Goal: Book appointment/travel/reservation

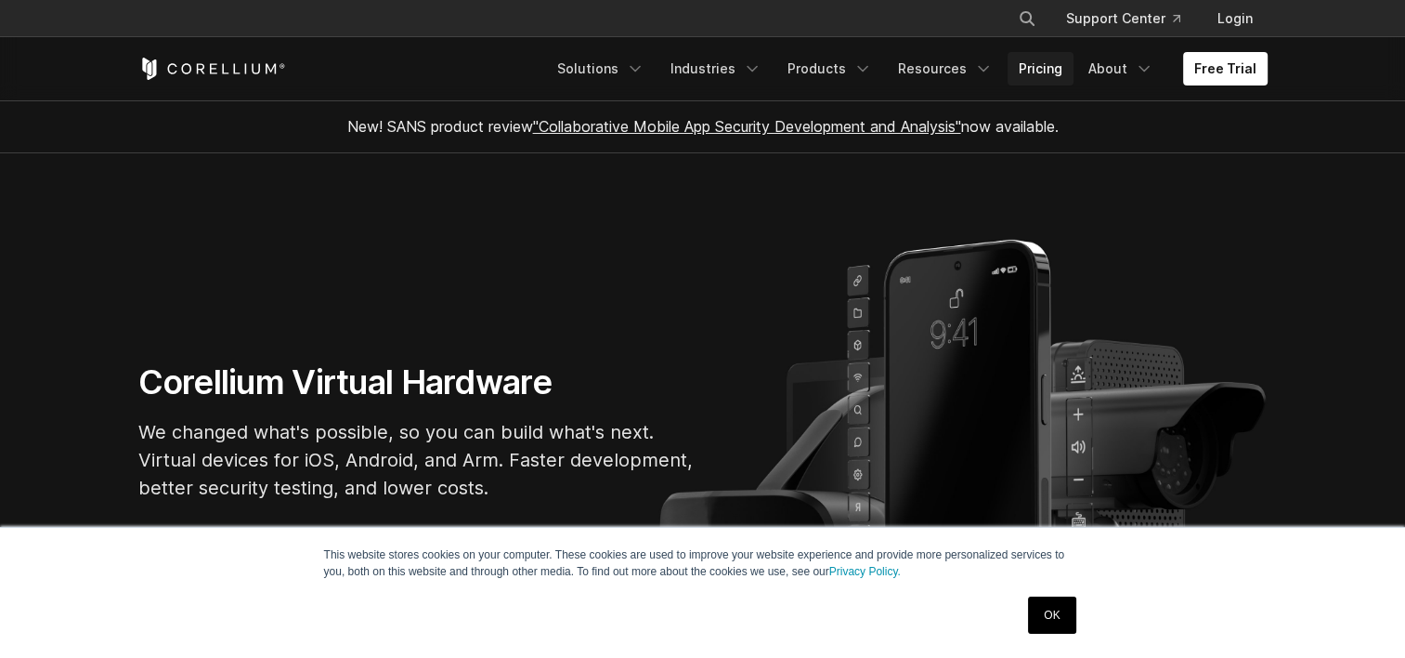
click at [1040, 71] on link "Pricing" at bounding box center [1041, 68] width 66 height 33
click at [1224, 71] on link "Free Trial" at bounding box center [1225, 68] width 85 height 33
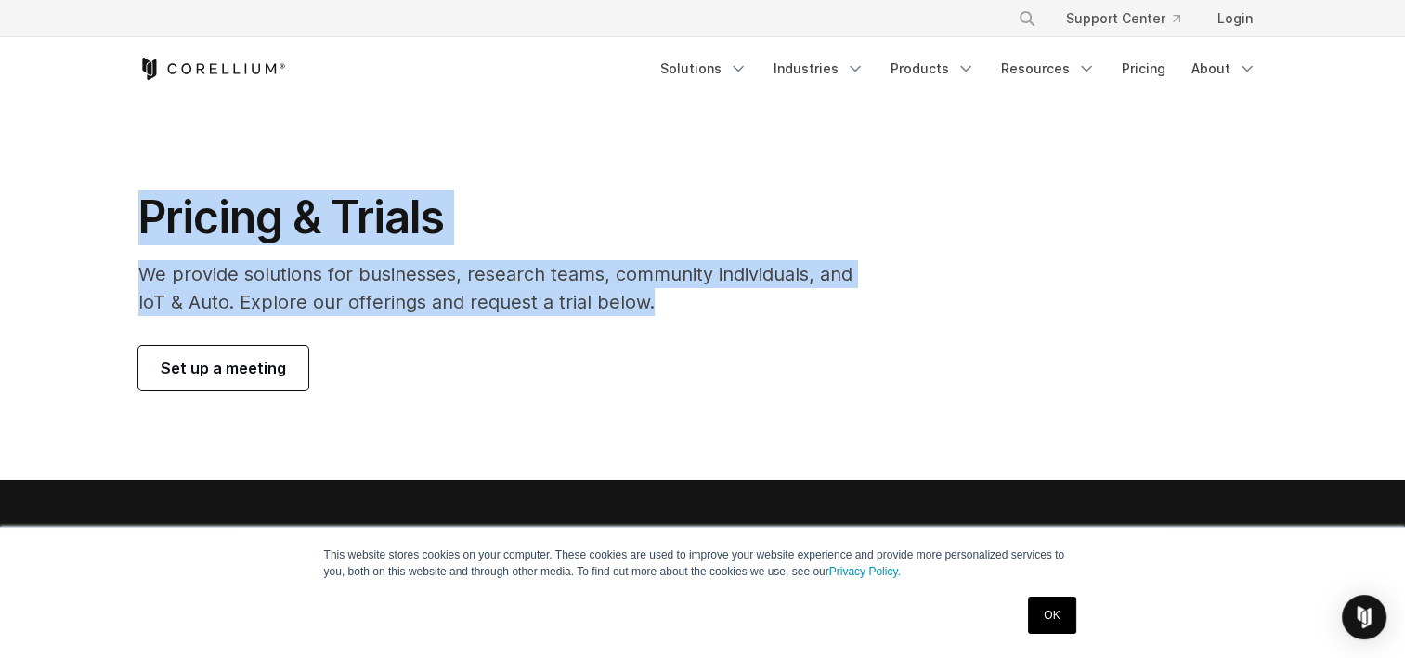
drag, startPoint x: 56, startPoint y: 221, endPoint x: 733, endPoint y: 298, distance: 681.5
click at [733, 298] on section "Pricing & Trials We provide solutions for businesses, research teams, community…" at bounding box center [702, 289] width 1405 height 379
click at [701, 301] on p "We provide solutions for businesses, research teams, community individuals, and…" at bounding box center [508, 288] width 740 height 56
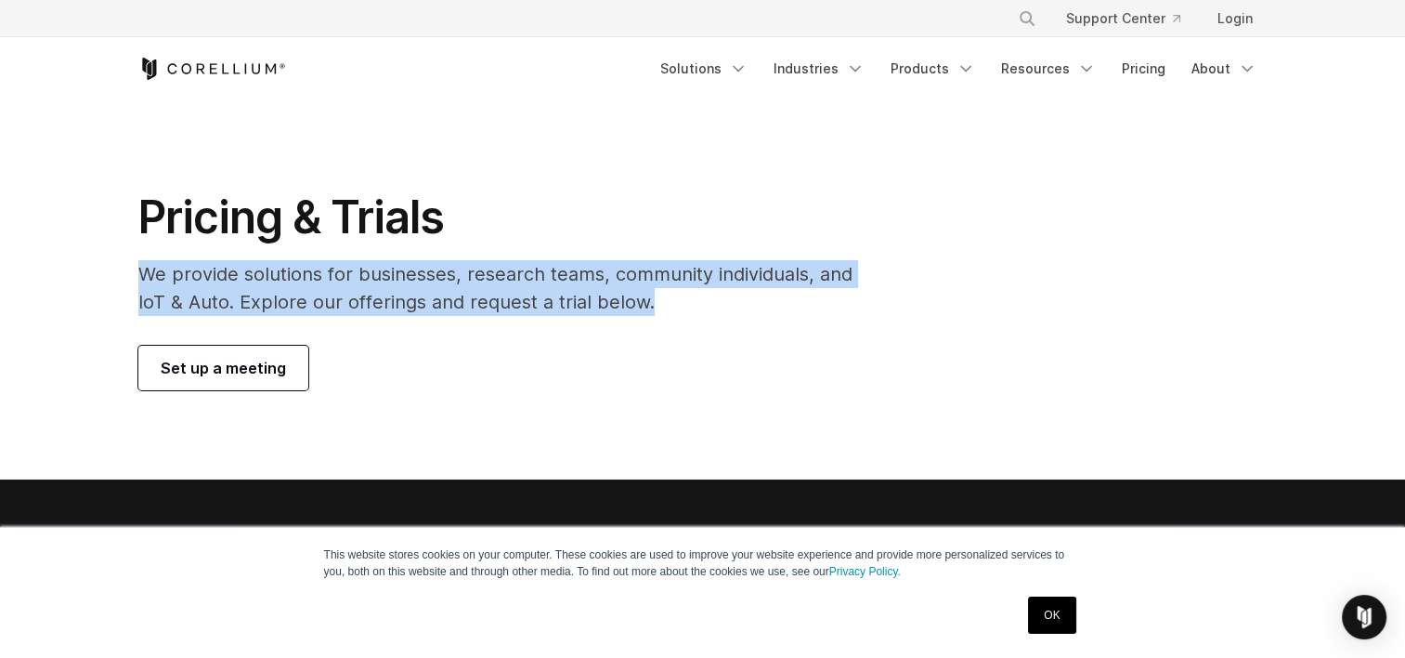
drag, startPoint x: 698, startPoint y: 301, endPoint x: 646, endPoint y: 196, distance: 117.1
click at [646, 196] on div "Pricing & Trials We provide solutions for businesses, research teams, community…" at bounding box center [508, 289] width 777 height 201
click at [581, 228] on h1 "Pricing & Trials" at bounding box center [508, 217] width 740 height 56
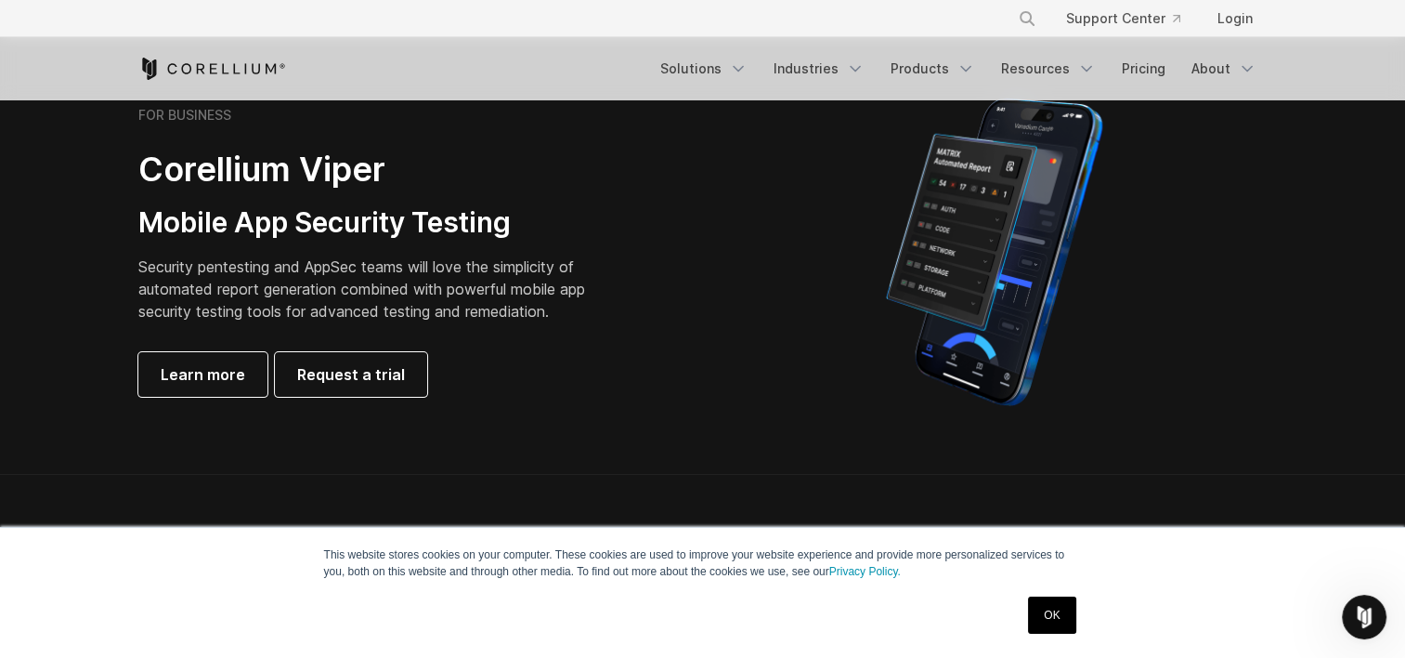
scroll to position [372, 0]
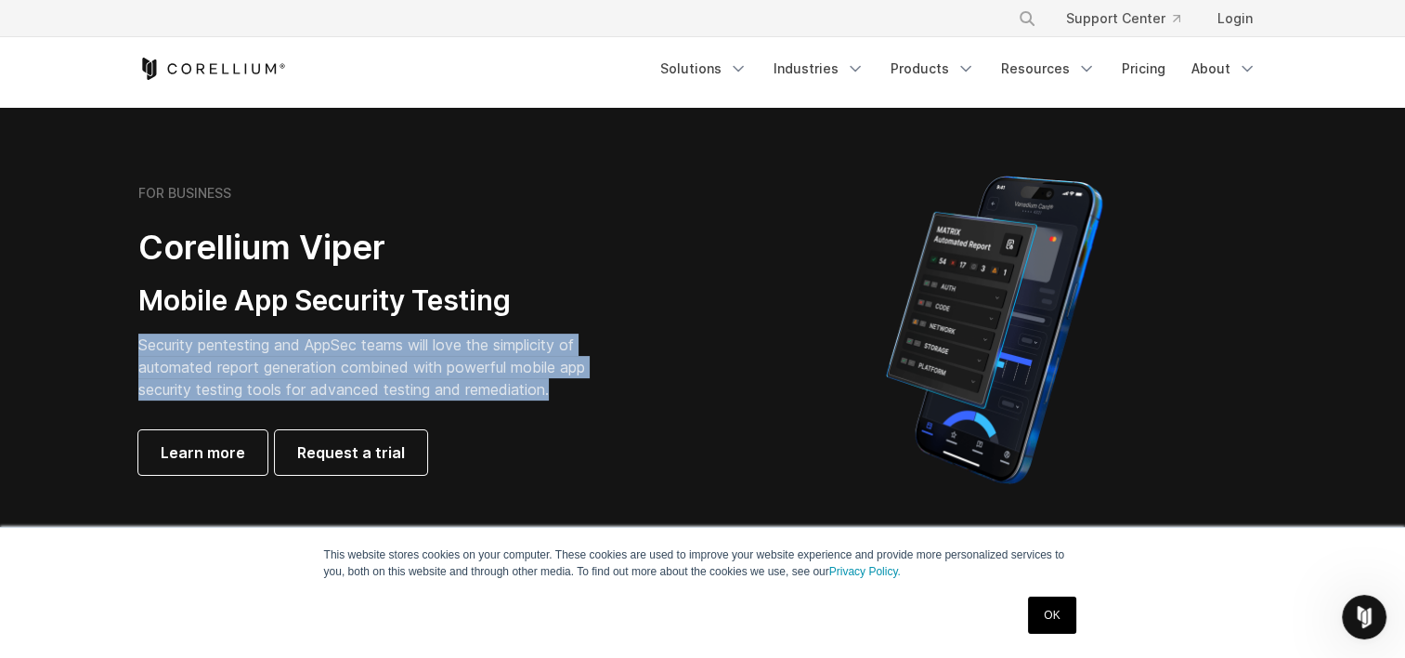
drag, startPoint x: 563, startPoint y: 306, endPoint x: 605, endPoint y: 392, distance: 96.0
click at [605, 392] on div "FOR BUSINESS Corellium Viper Mobile App Security Testing Security pentesting an…" at bounding box center [398, 330] width 520 height 290
click at [605, 392] on p "Security pentesting and AppSec teams will love the simplicity of automated repo…" at bounding box center [376, 366] width 476 height 67
click at [583, 392] on p "Security pentesting and AppSec teams will love the simplicity of automated repo…" at bounding box center [376, 366] width 476 height 67
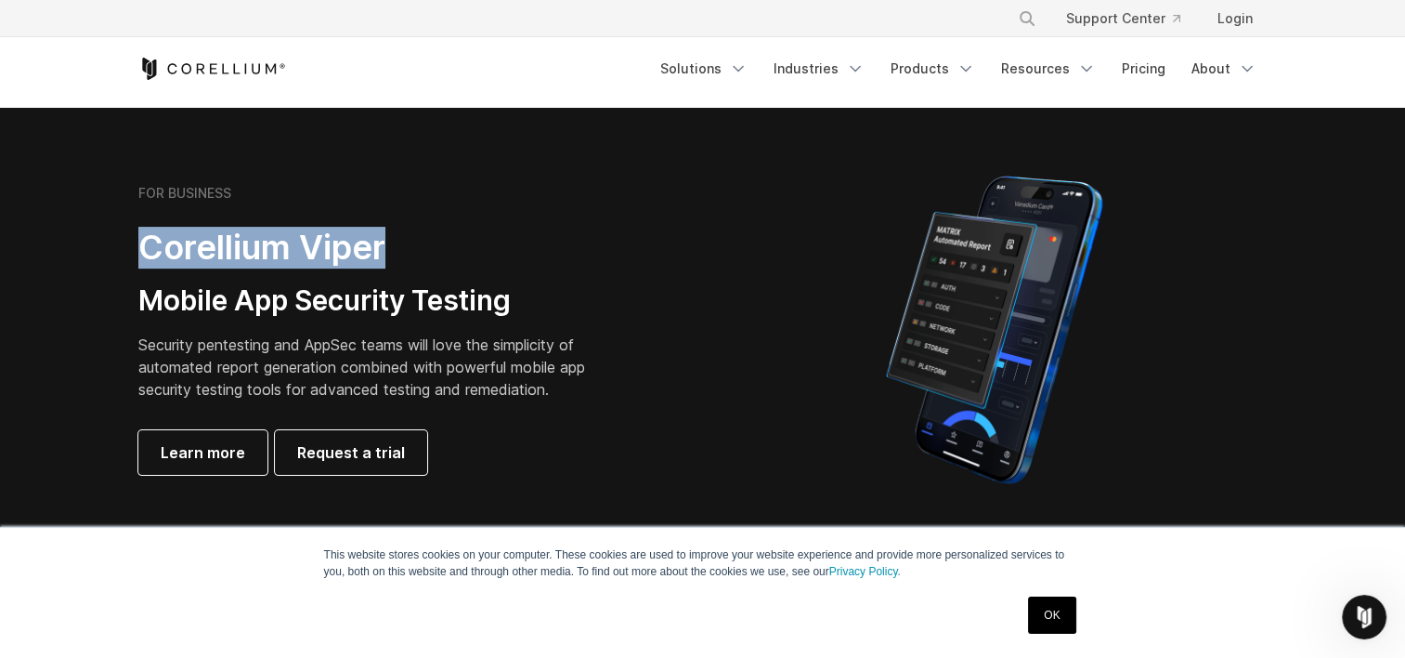
drag, startPoint x: 140, startPoint y: 251, endPoint x: 407, endPoint y: 255, distance: 266.6
click at [407, 255] on h2 "Corellium Viper" at bounding box center [376, 248] width 476 height 42
copy h2 "Corellium Viper"
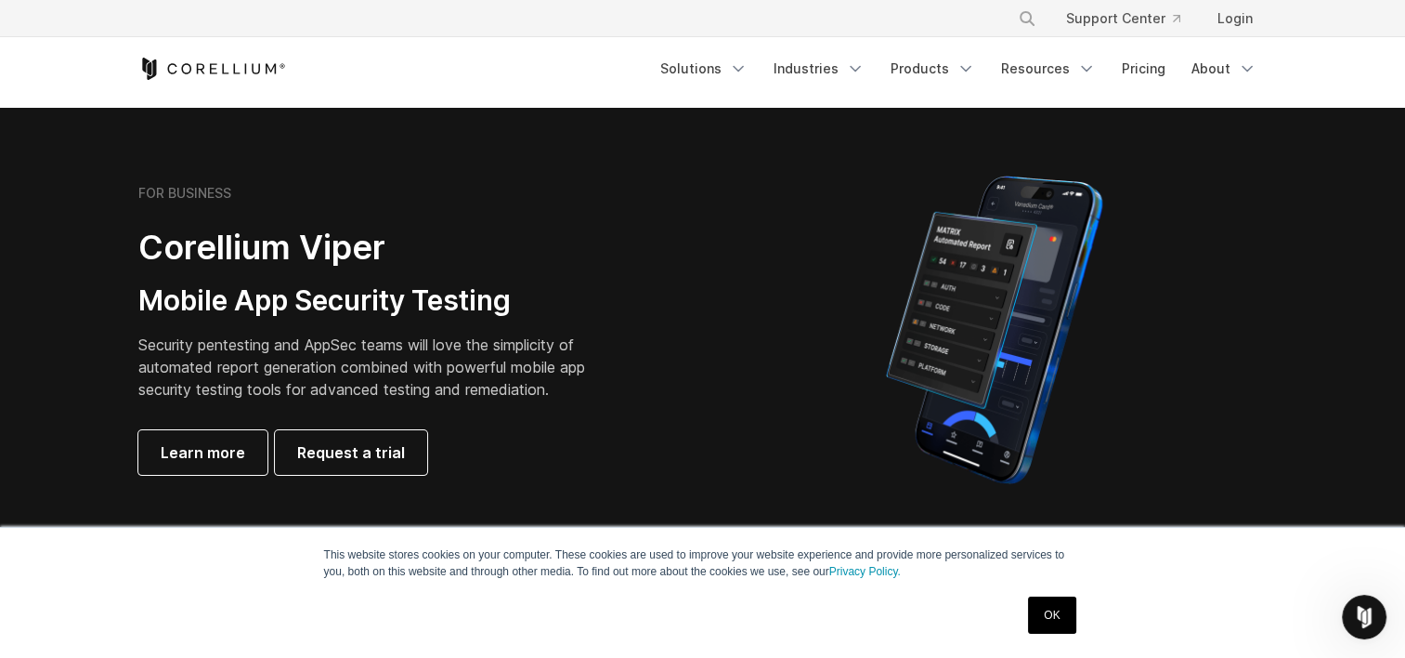
click at [1324, 75] on header "× Search our site... Support Center Login" at bounding box center [702, 50] width 1405 height 100
click at [157, 70] on icon "Corellium Home" at bounding box center [212, 69] width 148 height 22
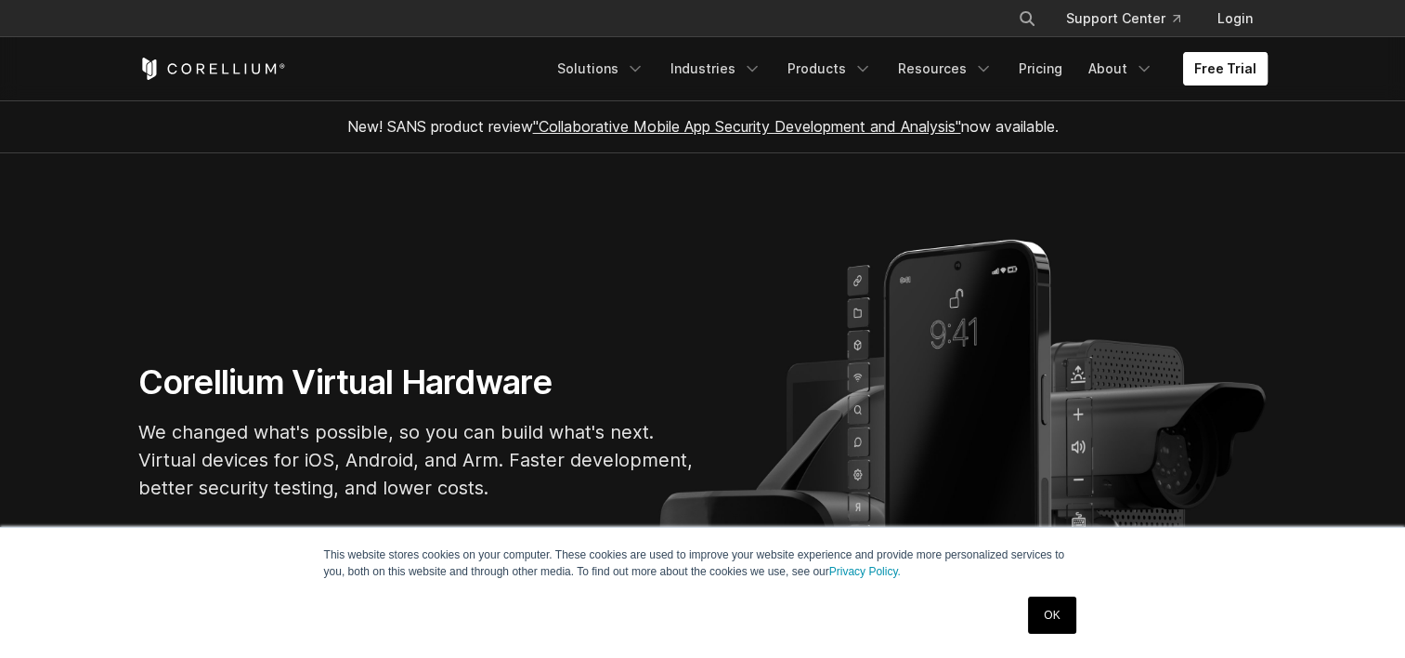
click at [1216, 72] on link "Free Trial" at bounding box center [1225, 68] width 85 height 33
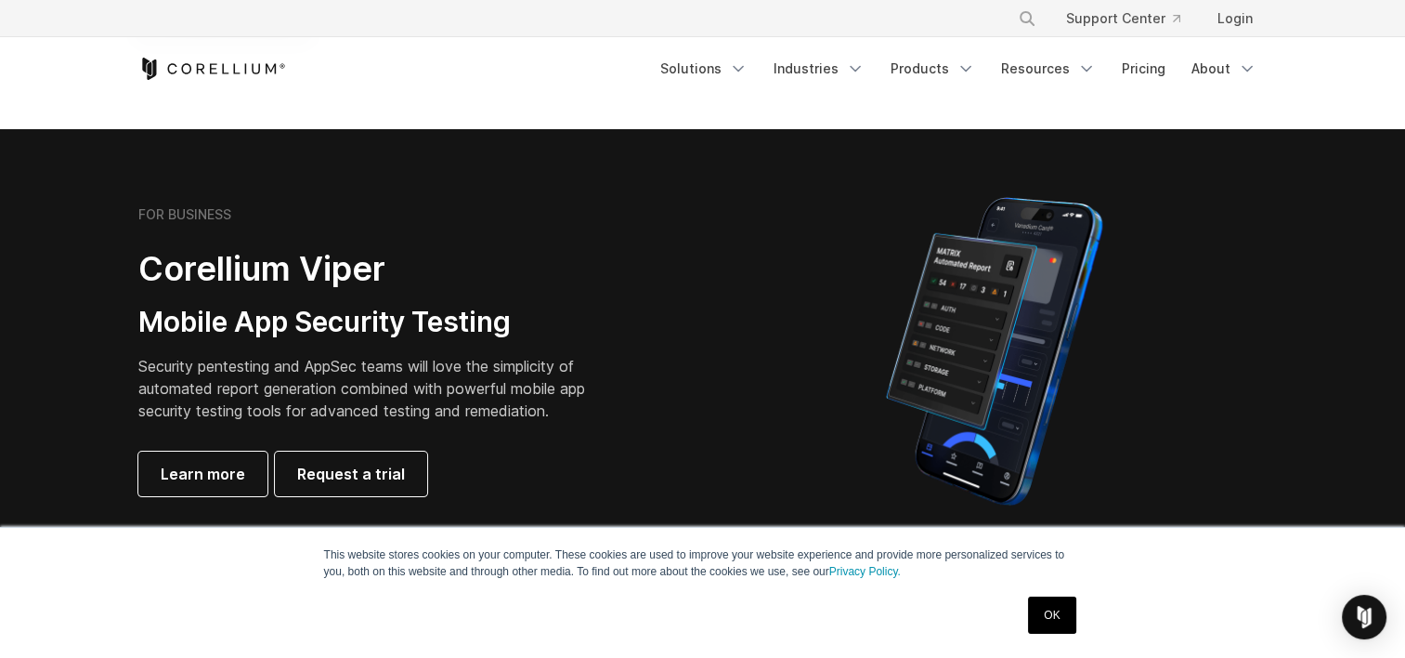
scroll to position [372, 0]
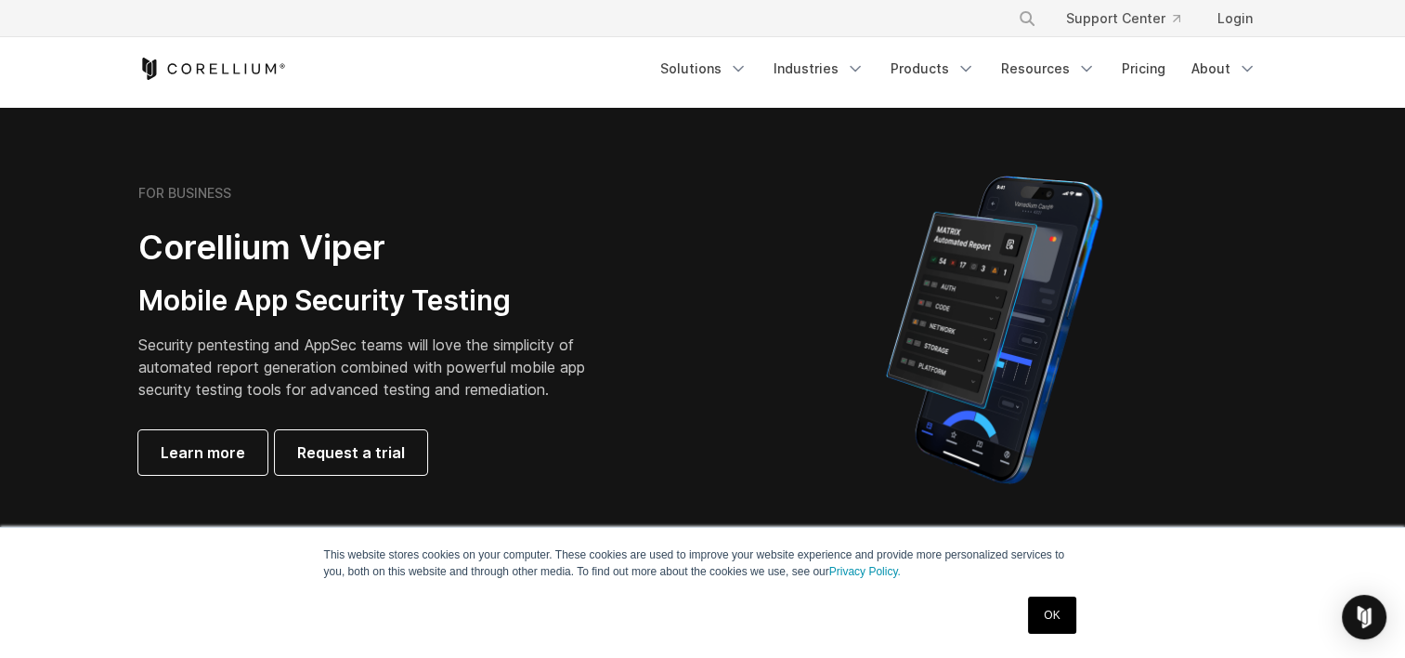
drag, startPoint x: 155, startPoint y: 164, endPoint x: 119, endPoint y: 158, distance: 36.8
click at [119, 158] on section "FOR BUSINESS Corellium Viper Mobile App Security Testing Security pentesting an…" at bounding box center [702, 330] width 1405 height 444
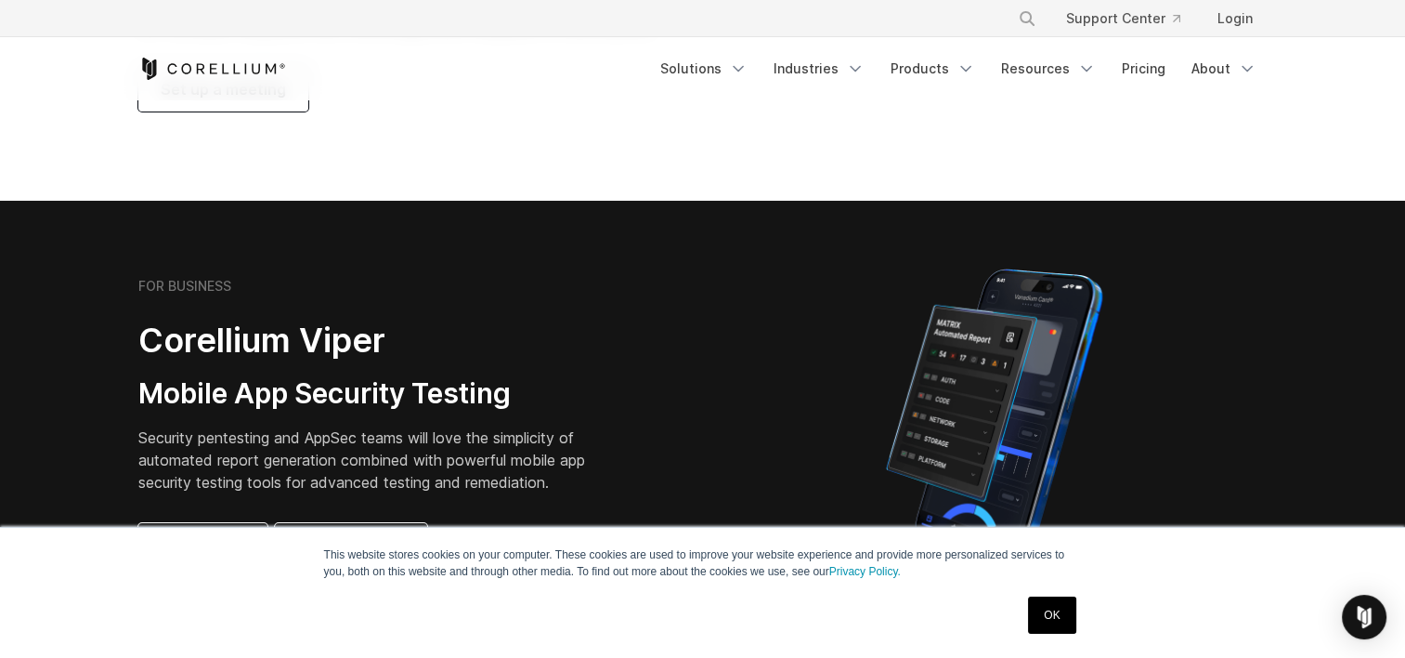
scroll to position [0, 0]
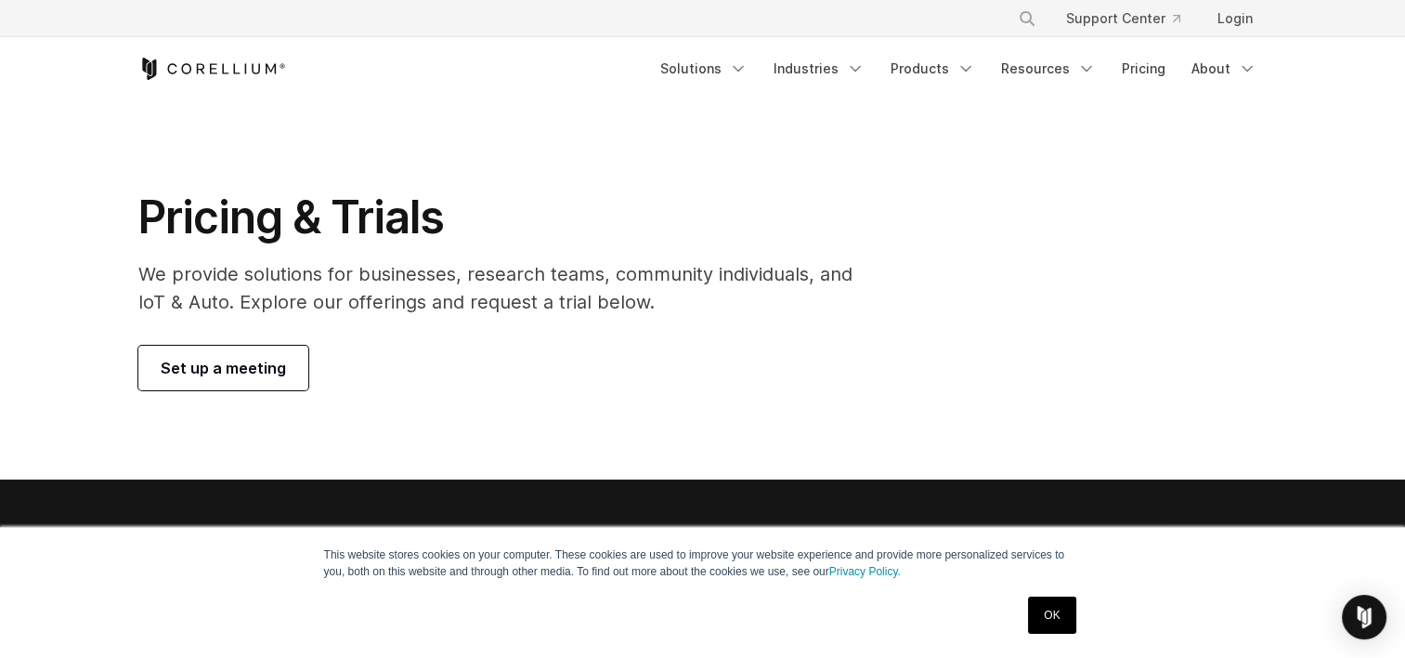
click at [221, 72] on icon "Corellium Home" at bounding box center [212, 69] width 148 height 22
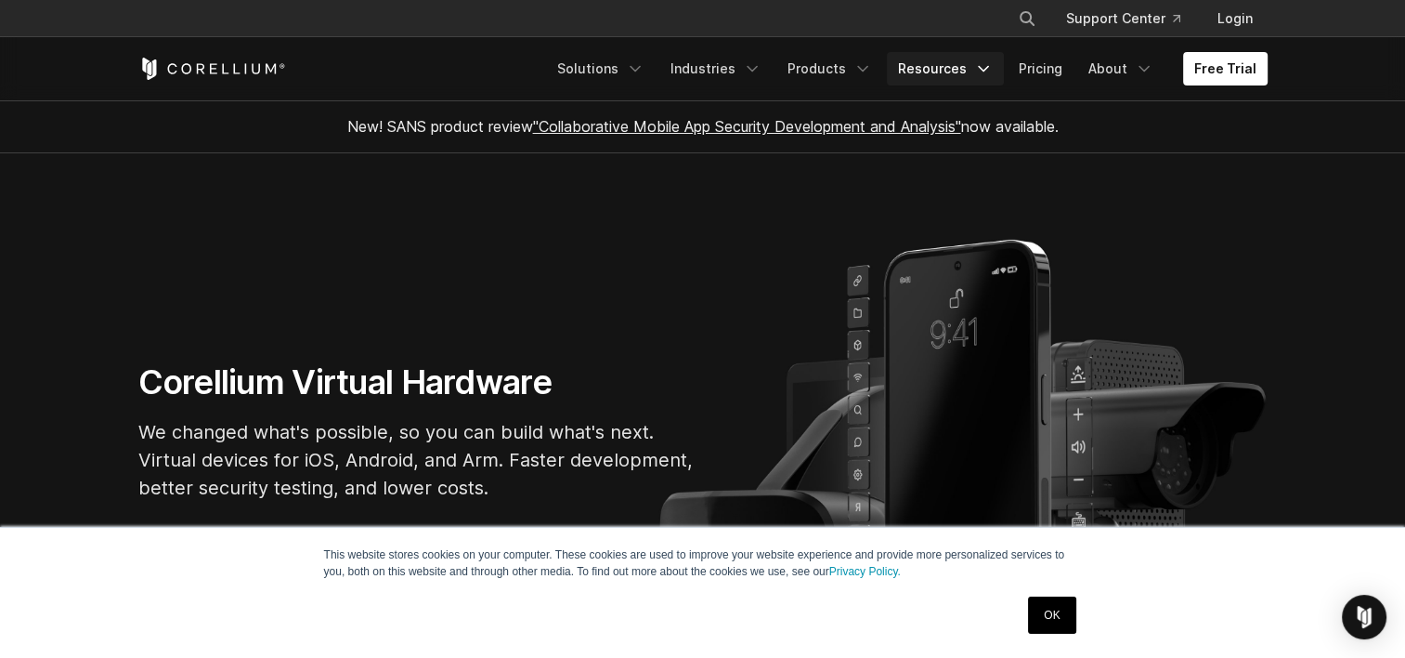
click at [938, 65] on link "Resources" at bounding box center [945, 68] width 117 height 33
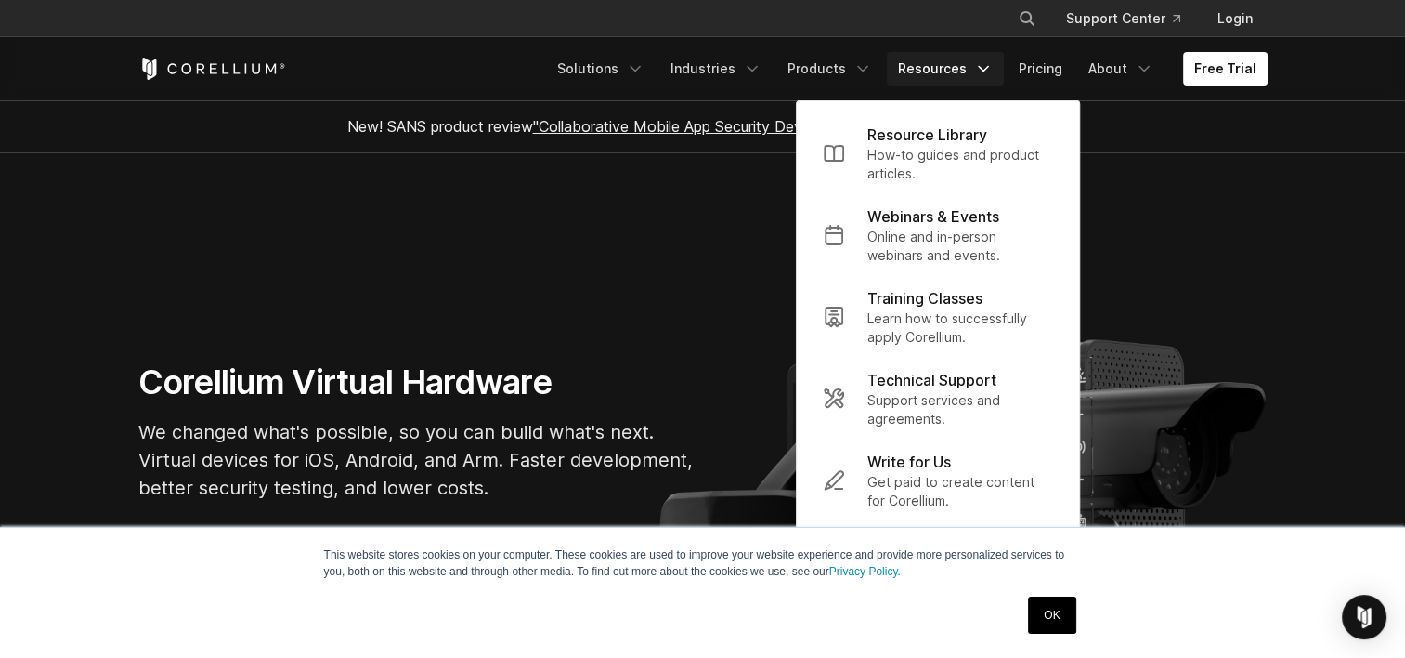
click at [545, 59] on div "Free Trial" at bounding box center [342, 69] width 408 height 22
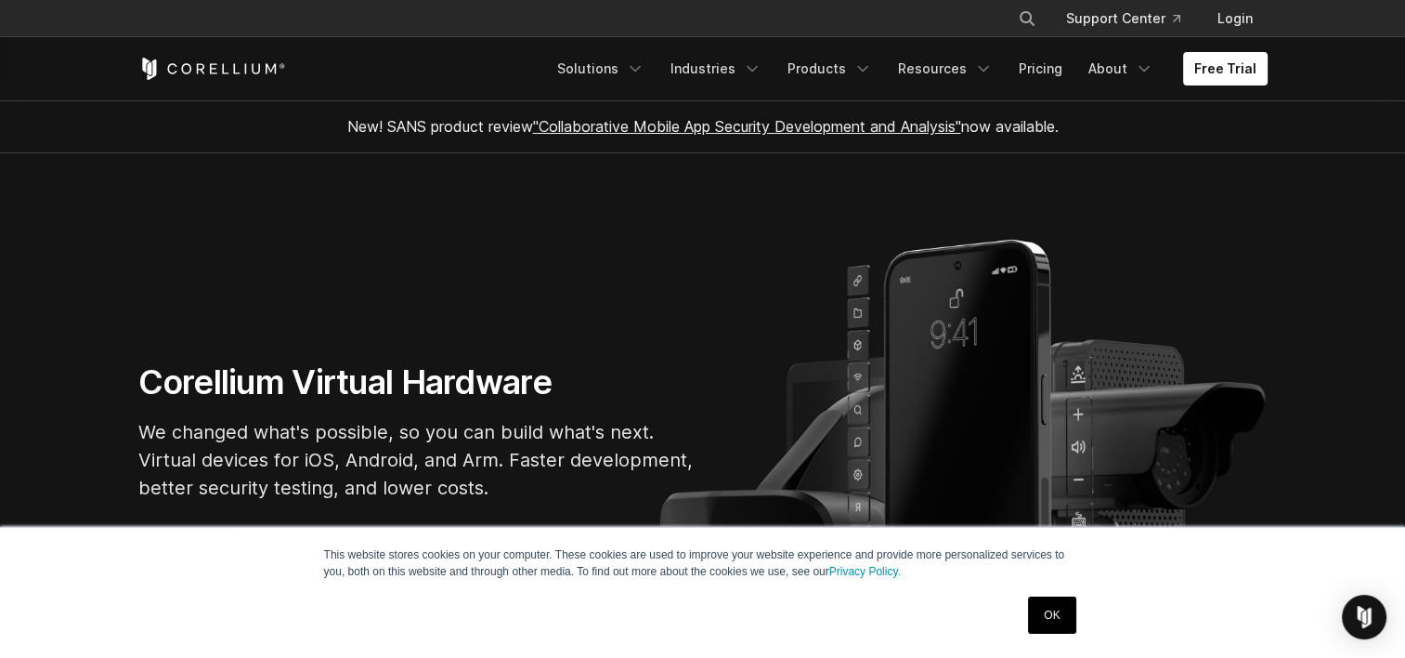
click at [215, 76] on icon "Corellium Home" at bounding box center [212, 69] width 148 height 22
drag, startPoint x: 363, startPoint y: 201, endPoint x: 297, endPoint y: 214, distance: 67.2
click at [297, 214] on section "Corellium Virtual Hardware We changed what's possible, so you can build what's …" at bounding box center [702, 439] width 1405 height 572
drag, startPoint x: 299, startPoint y: 210, endPoint x: 255, endPoint y: 210, distance: 43.7
click at [255, 210] on section "Corellium Virtual Hardware We changed what's possible, so you can build what's …" at bounding box center [702, 439] width 1405 height 572
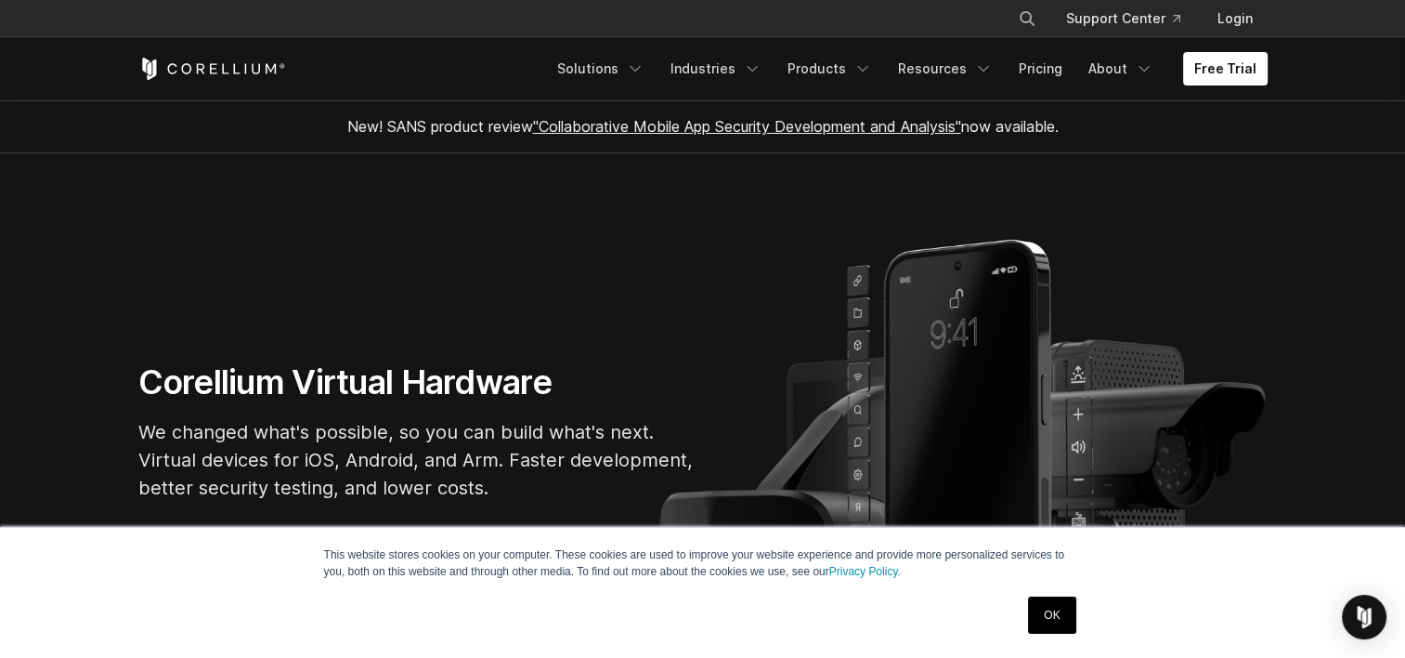
click at [986, 314] on section "Corellium Virtual Hardware We changed what's possible, so you can build what's …" at bounding box center [702, 439] width 1405 height 572
drag, startPoint x: 523, startPoint y: 217, endPoint x: 485, endPoint y: 220, distance: 38.2
click at [485, 220] on section "Corellium Virtual Hardware We changed what's possible, so you can build what's …" at bounding box center [702, 439] width 1405 height 572
drag, startPoint x: 446, startPoint y: 205, endPoint x: 357, endPoint y: 208, distance: 89.2
click at [357, 208] on section "Corellium Virtual Hardware We changed what's possible, so you can build what's …" at bounding box center [702, 439] width 1405 height 572
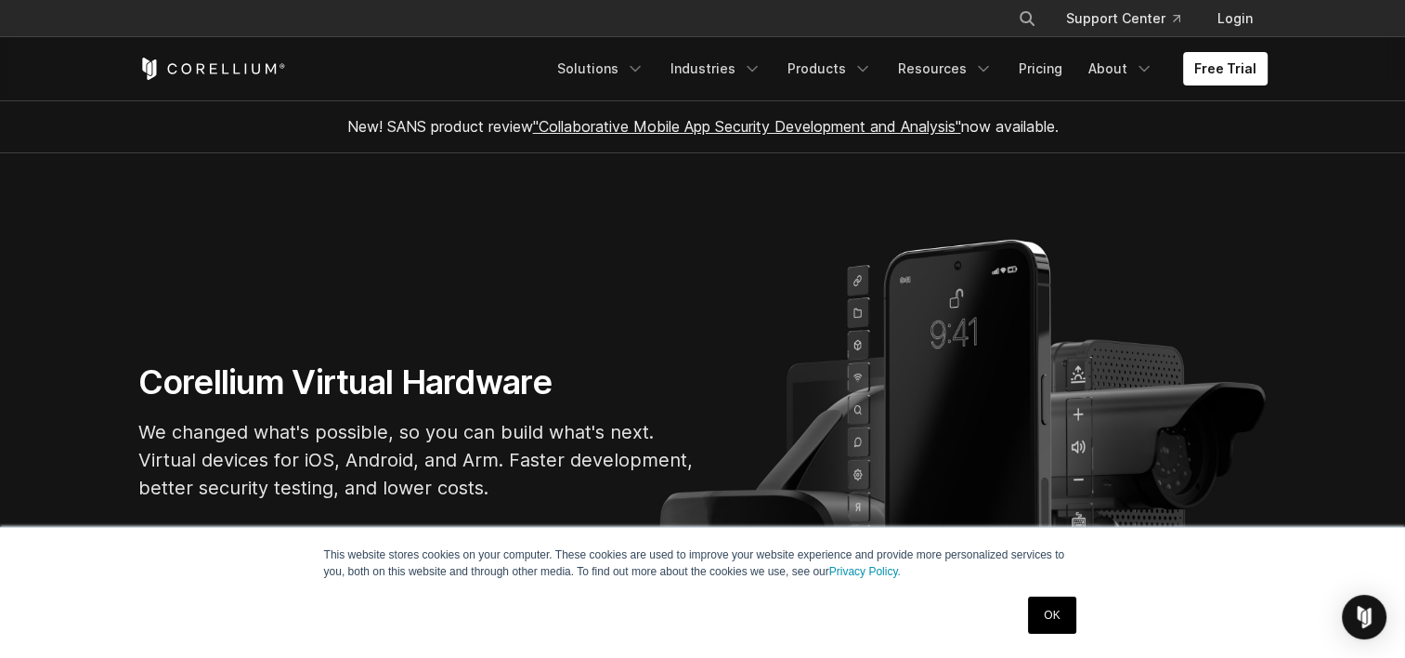
click at [224, 71] on icon "Corellium Home" at bounding box center [212, 69] width 148 height 22
click at [631, 78] on link "Solutions" at bounding box center [601, 68] width 110 height 33
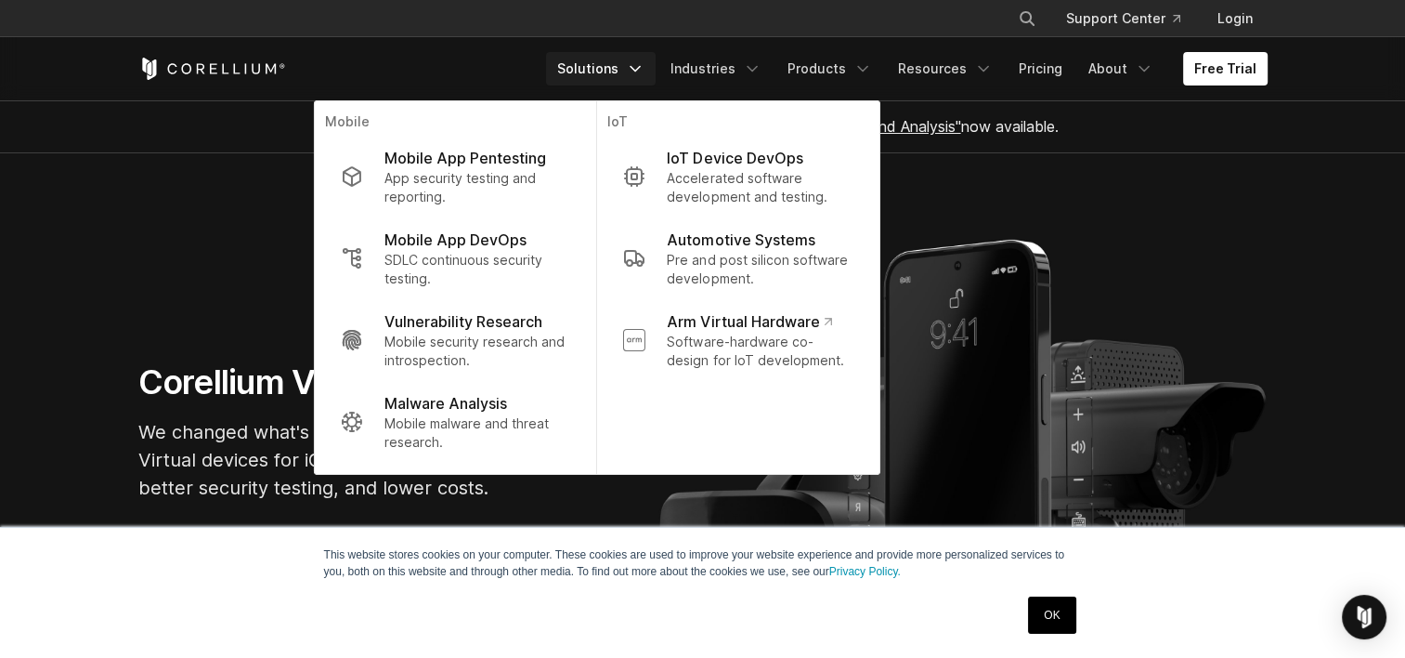
click at [464, 166] on p "Mobile App Pentesting" at bounding box center [466, 158] width 162 height 22
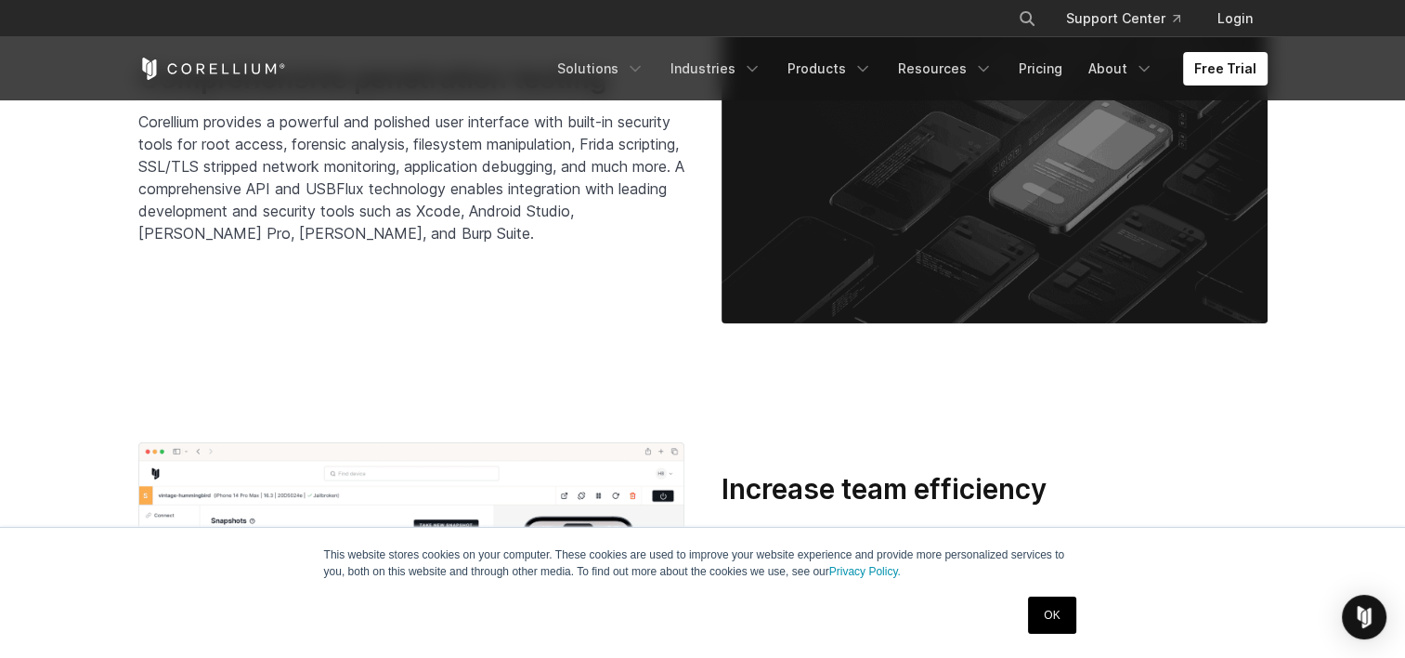
scroll to position [2879, 0]
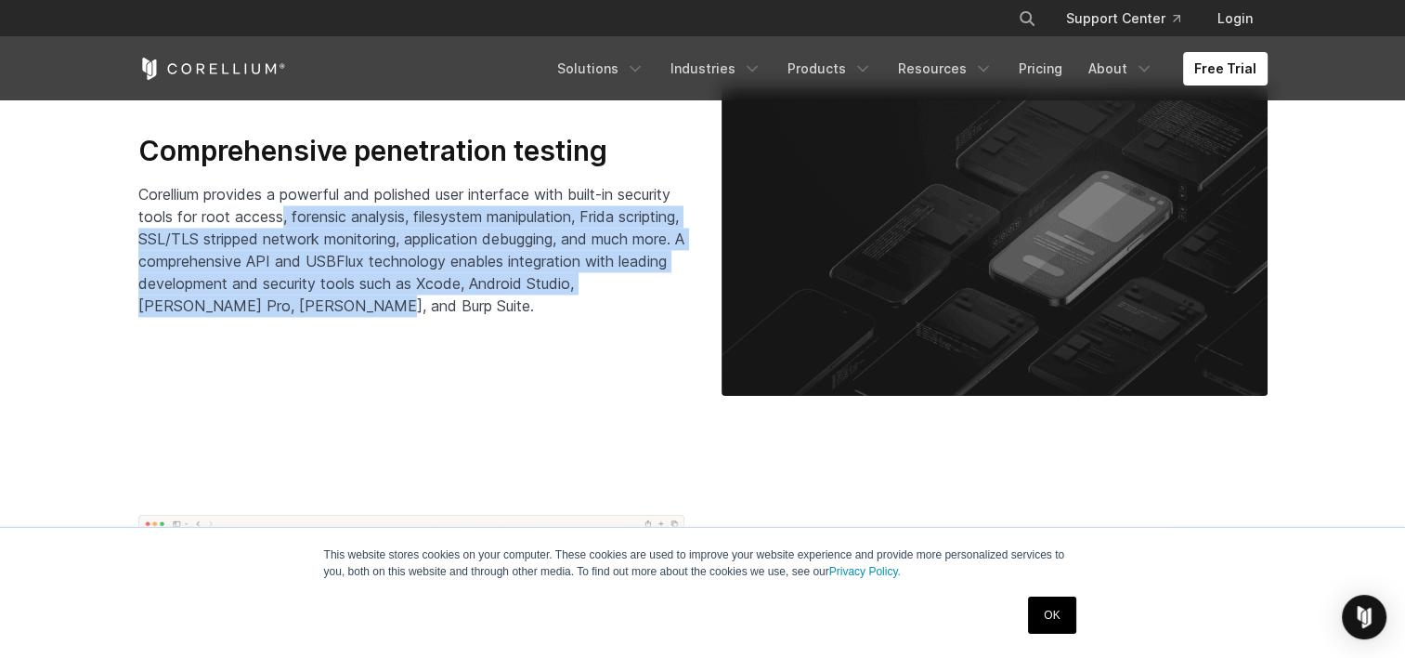
drag, startPoint x: 341, startPoint y: 215, endPoint x: 490, endPoint y: 300, distance: 171.8
click at [490, 300] on p "Corellium provides a powerful and polished user interface with built-in securit…" at bounding box center [411, 250] width 546 height 134
click at [476, 300] on p "Corellium provides a powerful and polished user interface with built-in securit…" at bounding box center [411, 250] width 546 height 134
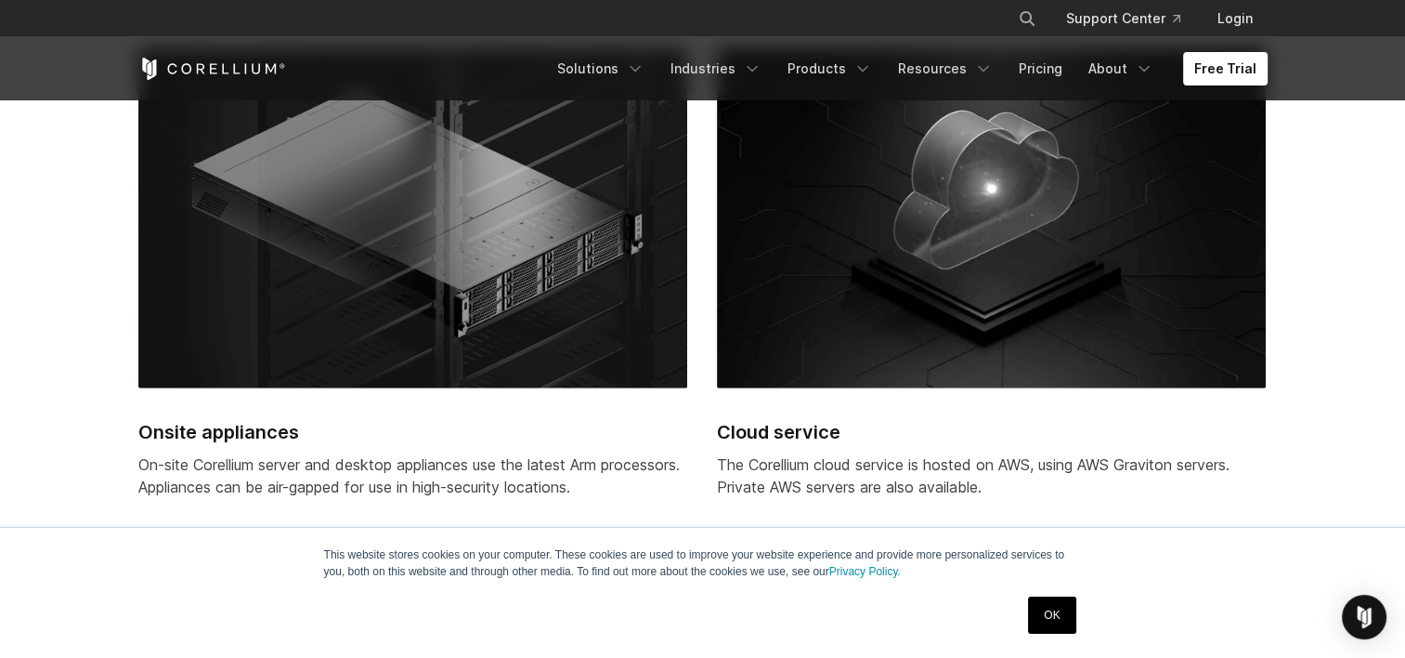
scroll to position [4737, 0]
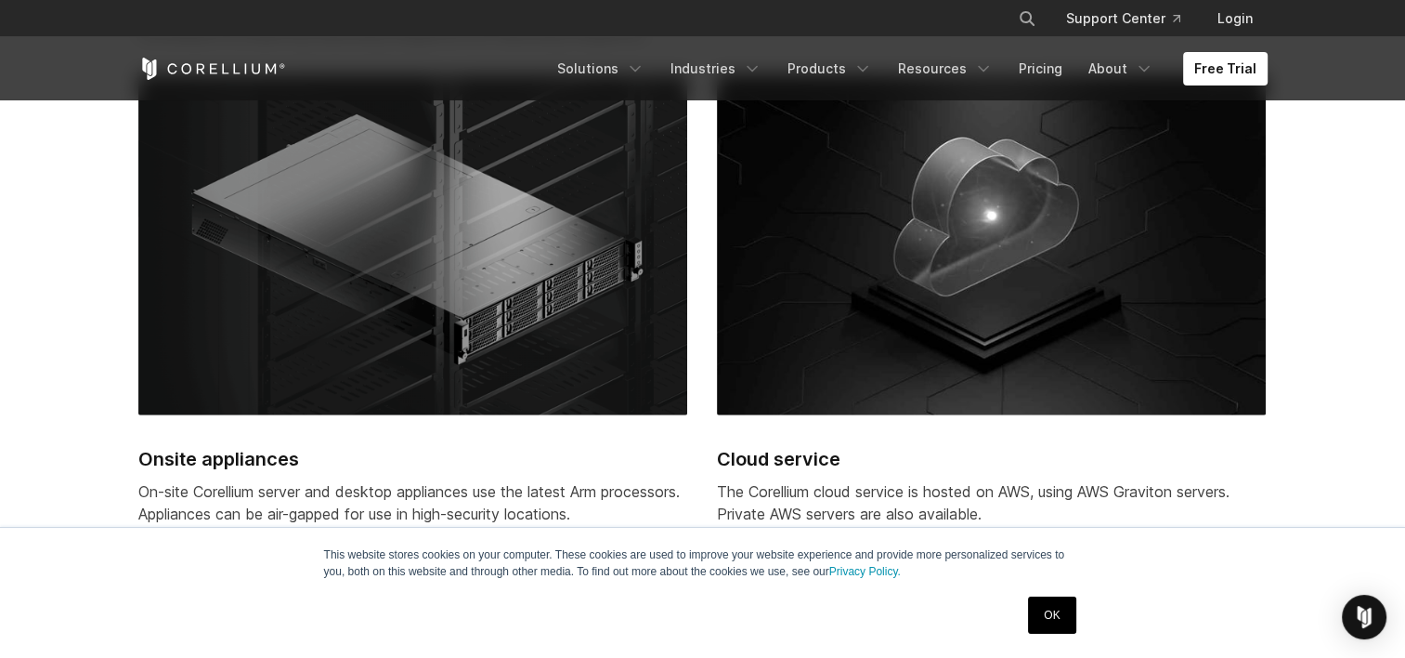
click at [777, 450] on h2 "Cloud service" at bounding box center [991, 459] width 549 height 28
click at [778, 481] on p "The Corellium cloud service is hosted on AWS, using AWS Graviton servers. Priva…" at bounding box center [991, 502] width 549 height 45
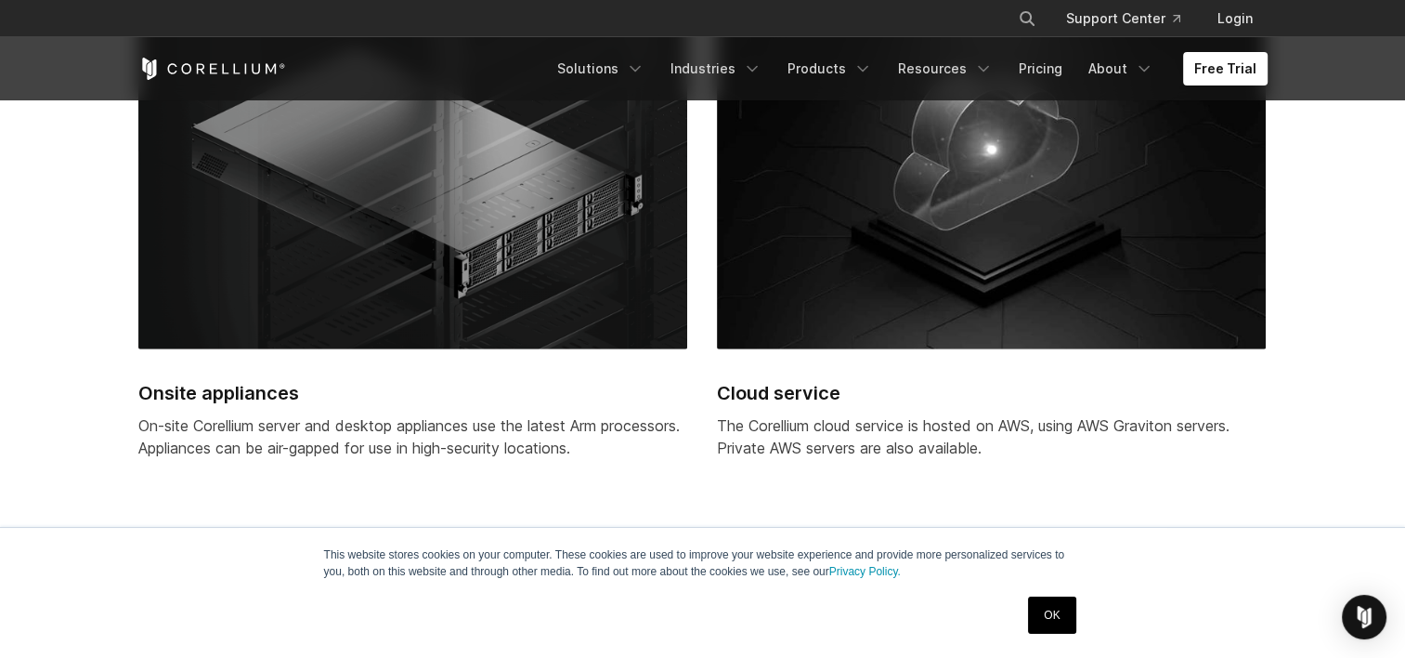
scroll to position [4830, 0]
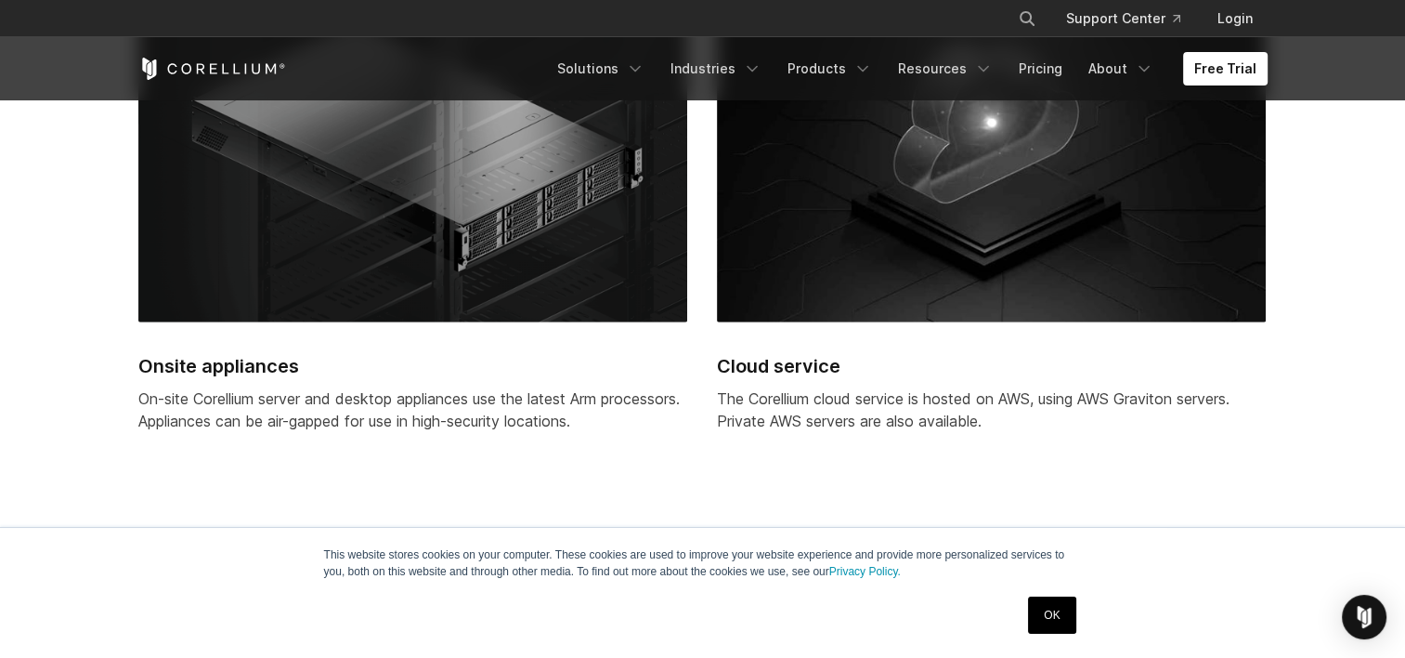
drag, startPoint x: 894, startPoint y: 391, endPoint x: 1050, endPoint y: 413, distance: 157.6
click at [1050, 413] on p "The Corellium cloud service is hosted on AWS, using AWS Graviton servers. Priva…" at bounding box center [991, 409] width 549 height 45
drag, startPoint x: 1029, startPoint y: 424, endPoint x: 966, endPoint y: 388, distance: 72.4
click at [966, 388] on p "The Corellium cloud service is hosted on AWS, using AWS Graviton servers. Priva…" at bounding box center [991, 409] width 549 height 45
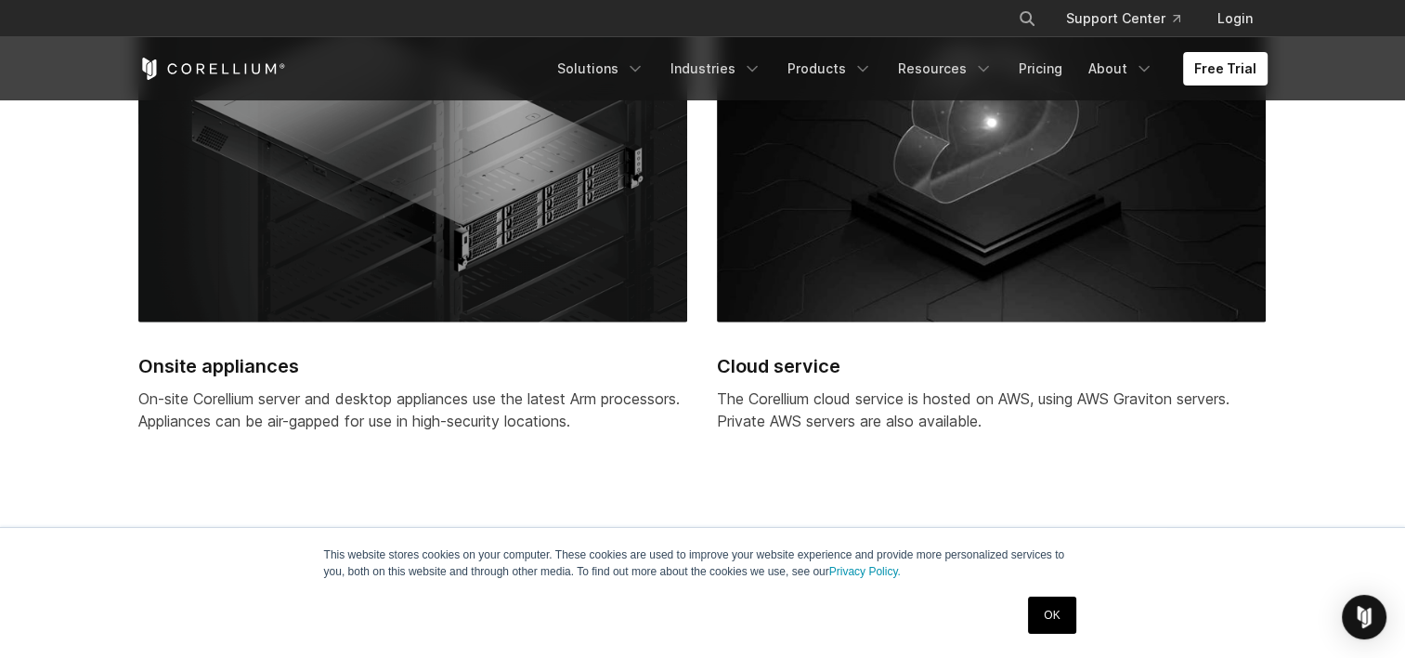
click at [966, 388] on p "The Corellium cloud service is hosted on AWS, using AWS Graviton servers. Priva…" at bounding box center [991, 409] width 549 height 45
click at [916, 333] on div "Cloud service The Corellium cloud service is hosted on AWS, using AWS Graviton …" at bounding box center [991, 225] width 549 height 489
click at [929, 250] on img at bounding box center [991, 152] width 549 height 342
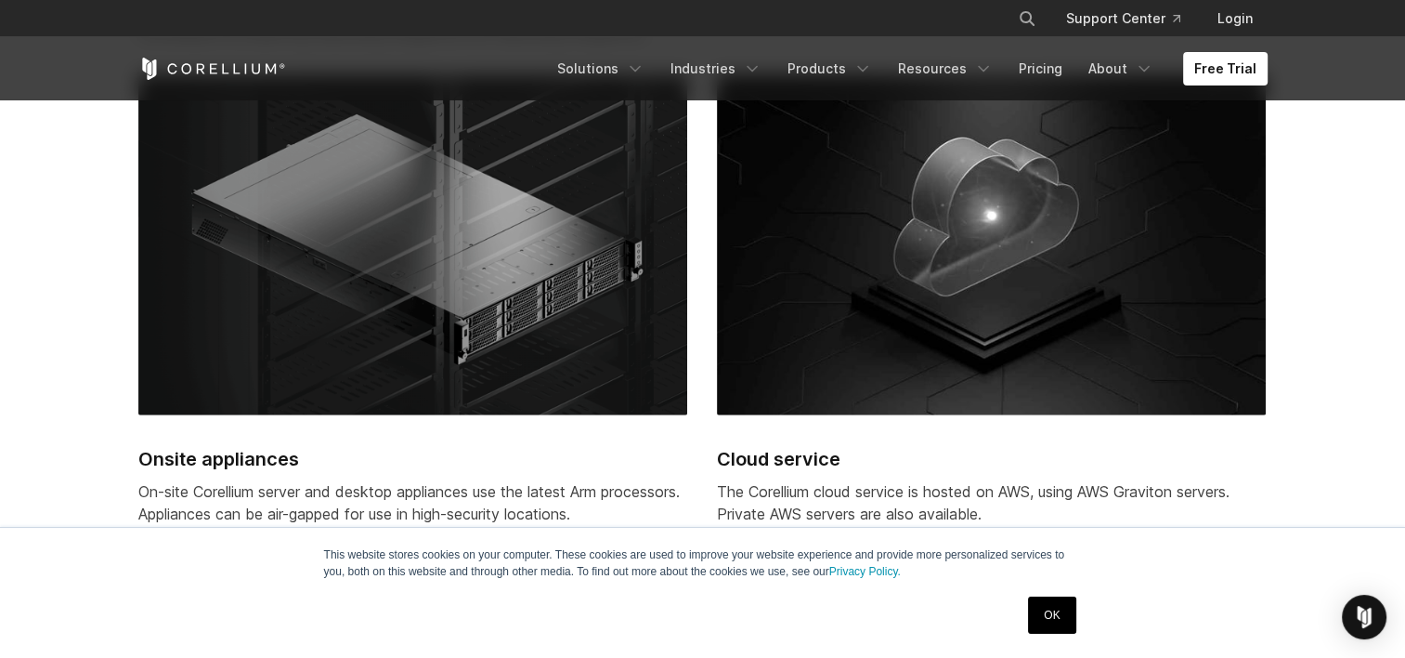
click at [937, 242] on img at bounding box center [991, 245] width 549 height 342
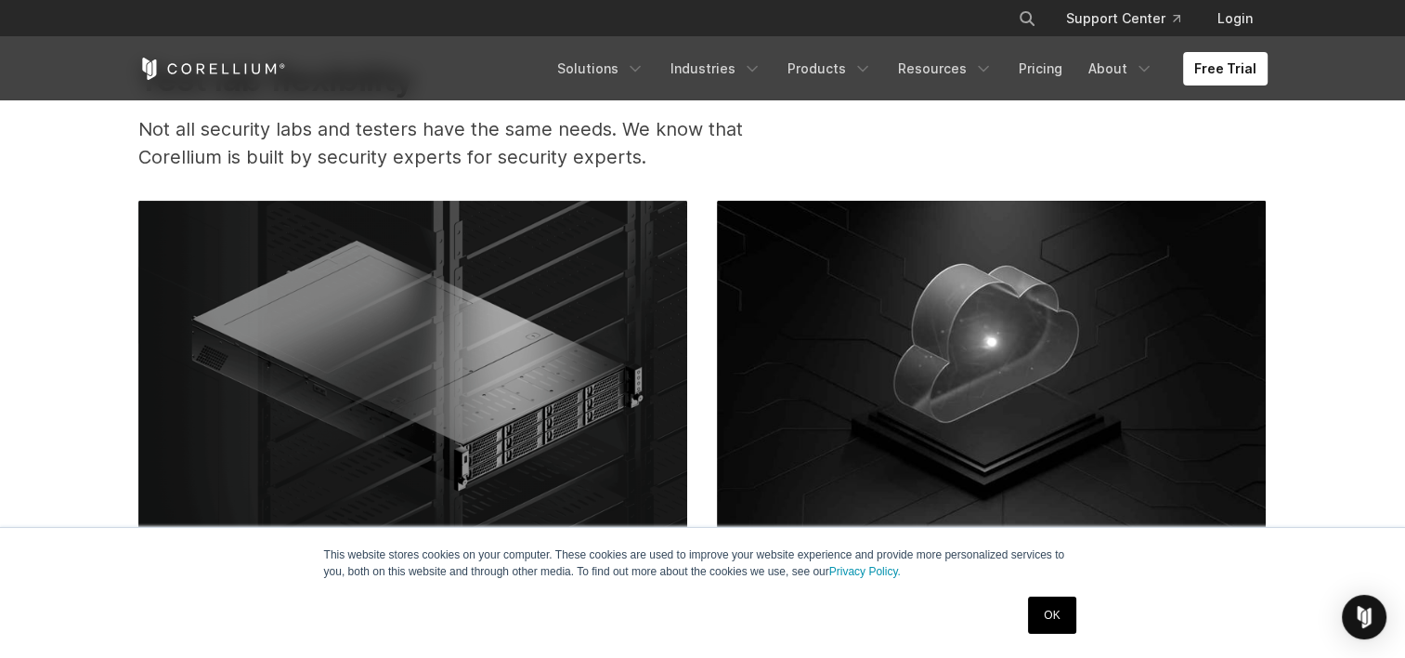
scroll to position [4551, 0]
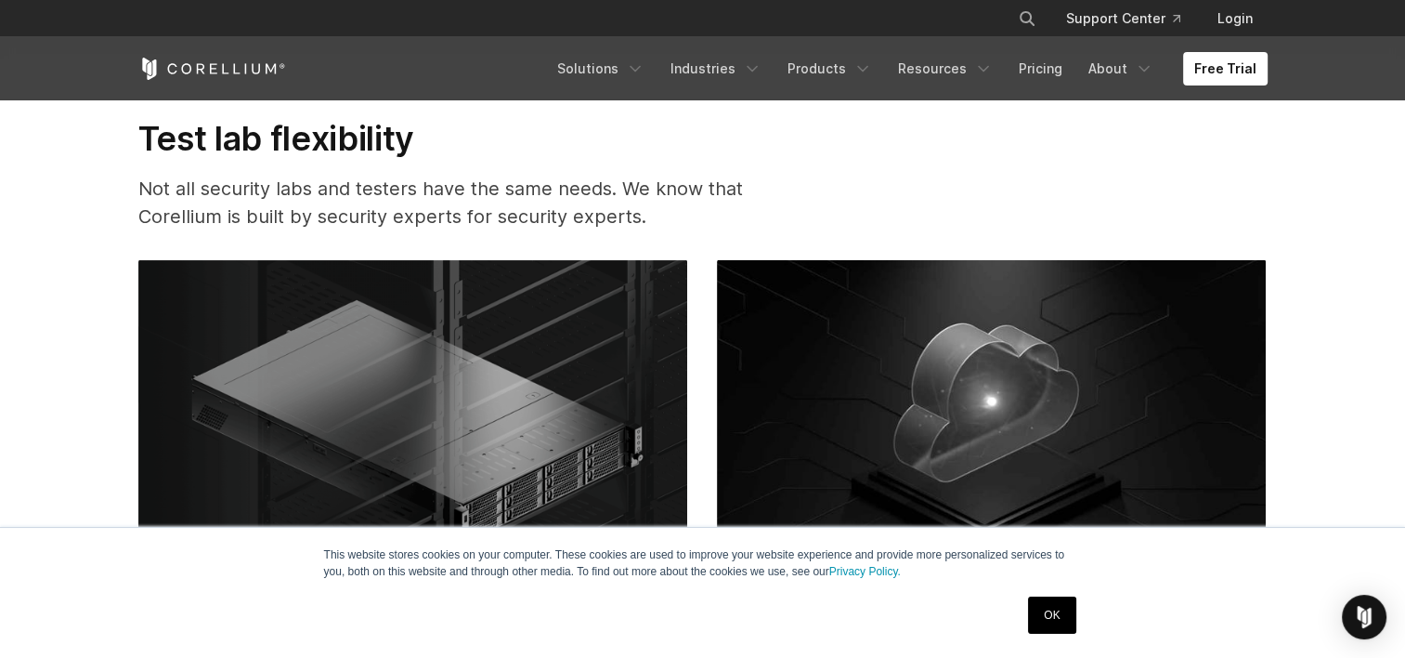
click at [907, 284] on img at bounding box center [991, 431] width 549 height 342
click at [1251, 66] on link "Free Trial" at bounding box center [1225, 68] width 85 height 33
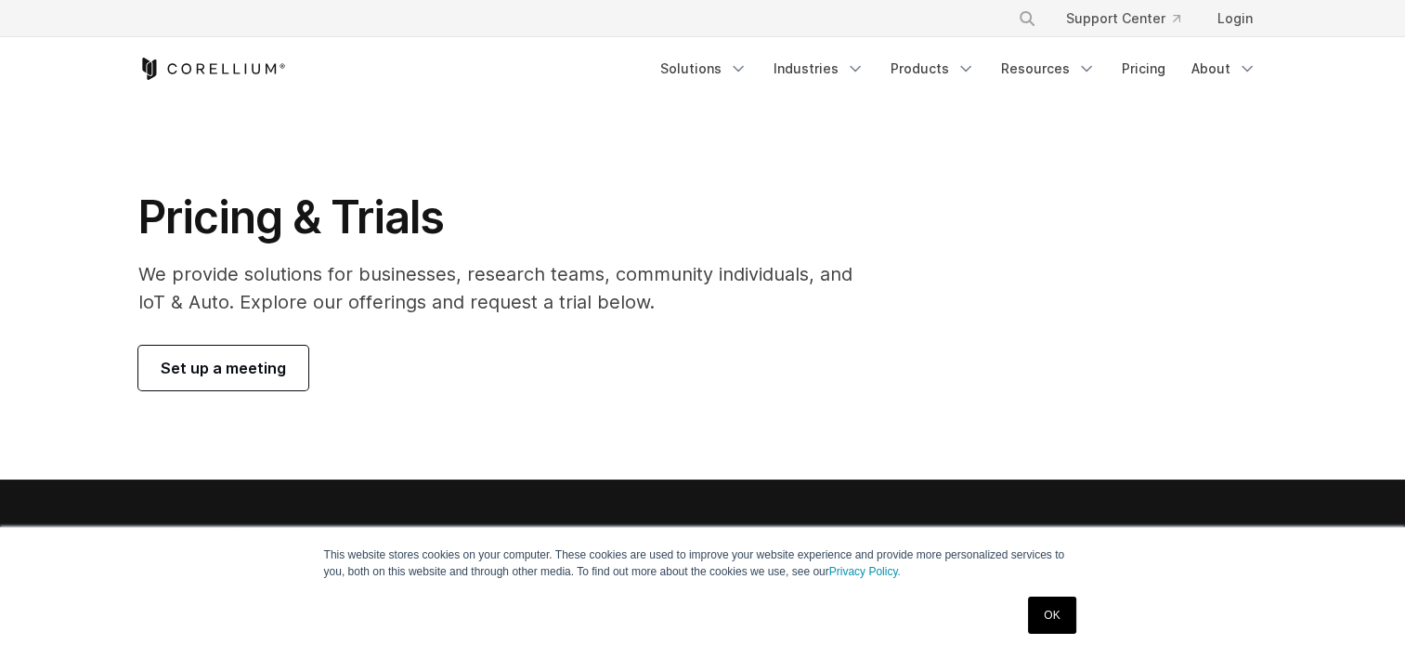
drag, startPoint x: 92, startPoint y: 219, endPoint x: 433, endPoint y: 347, distance: 364.2
click at [433, 347] on section "Pricing & Trials We provide solutions for businesses, research teams, community…" at bounding box center [702, 289] width 1405 height 379
click at [434, 347] on div "Set up a meeting" at bounding box center [508, 368] width 740 height 45
click at [387, 362] on div "Set up a meeting" at bounding box center [508, 368] width 740 height 45
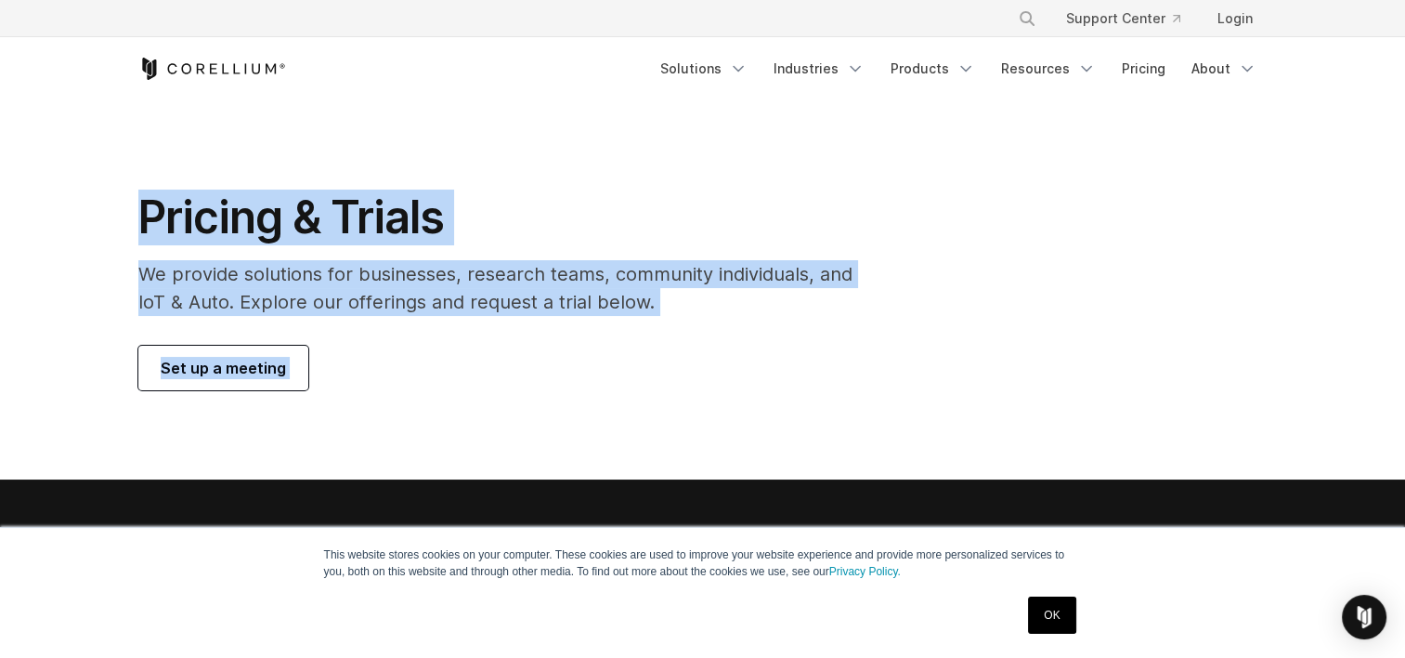
drag, startPoint x: 331, startPoint y: 333, endPoint x: 67, endPoint y: 196, distance: 297.0
click at [67, 196] on section "Pricing & Trials We provide solutions for businesses, research teams, community…" at bounding box center [702, 289] width 1405 height 379
click at [59, 203] on section "Pricing & Trials We provide solutions for businesses, research teams, community…" at bounding box center [702, 289] width 1405 height 379
drag, startPoint x: 72, startPoint y: 209, endPoint x: 795, endPoint y: 315, distance: 730.4
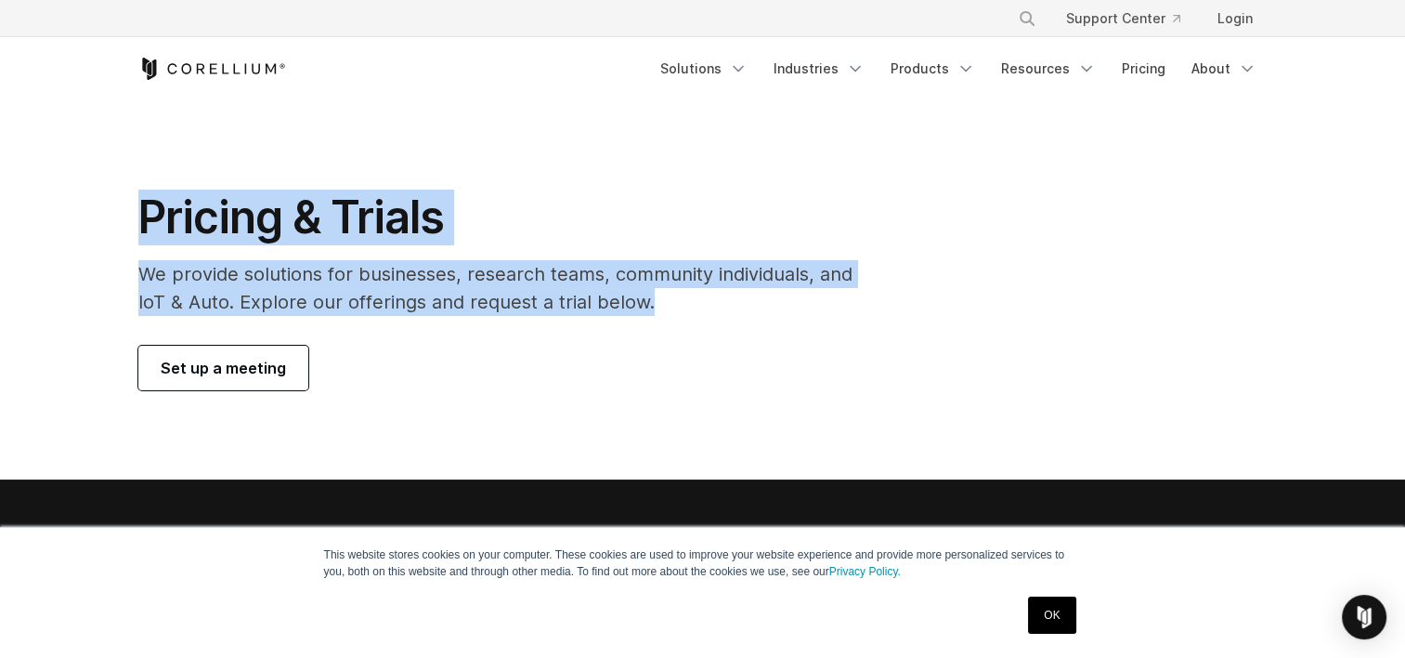
click at [795, 315] on section "Pricing & Trials We provide solutions for businesses, research teams, community…" at bounding box center [702, 289] width 1405 height 379
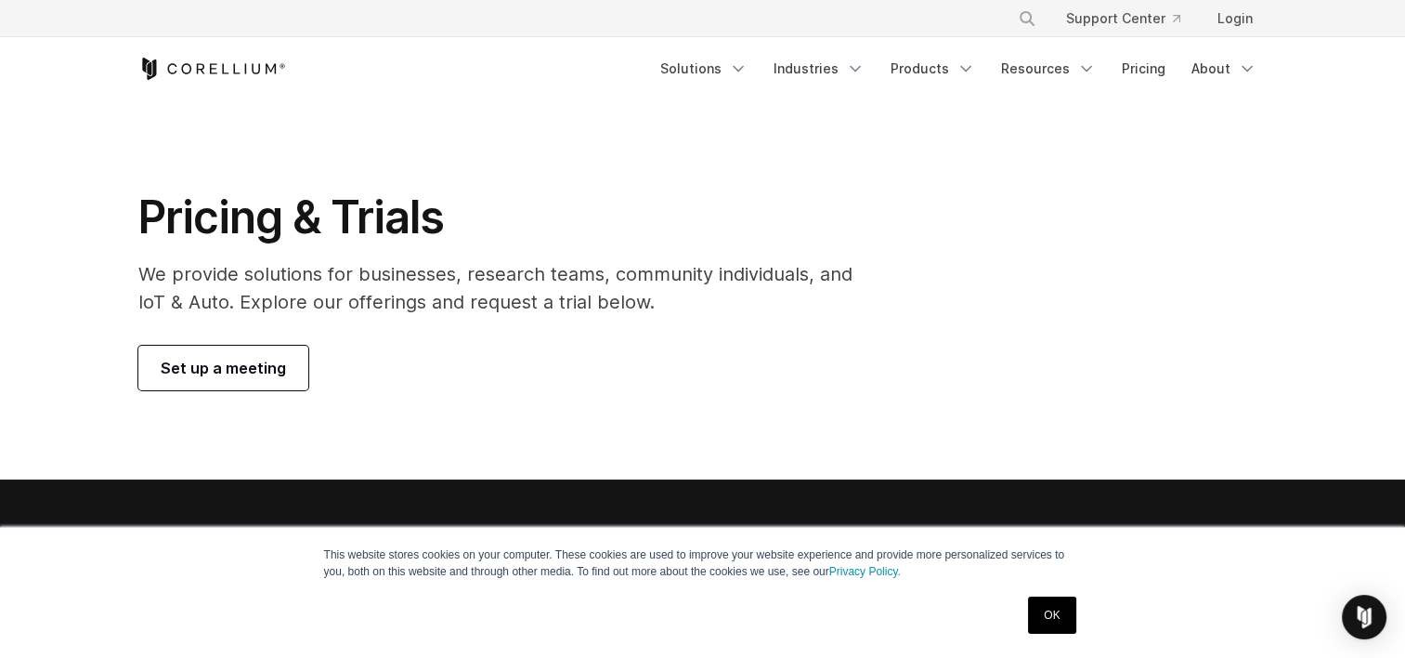
click at [741, 328] on div "Pricing & Trials We provide solutions for businesses, research teams, community…" at bounding box center [508, 289] width 777 height 201
click at [285, 368] on link "Set up a meeting" at bounding box center [223, 368] width 170 height 45
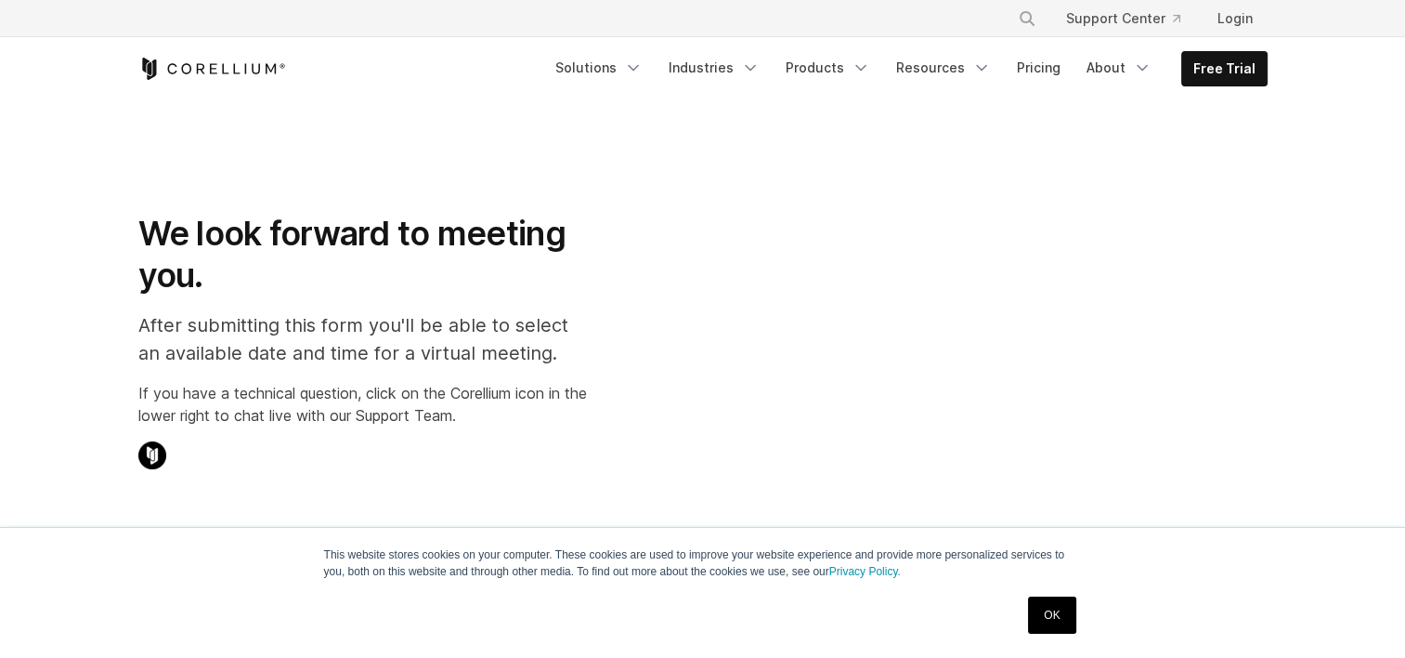
select select "**"
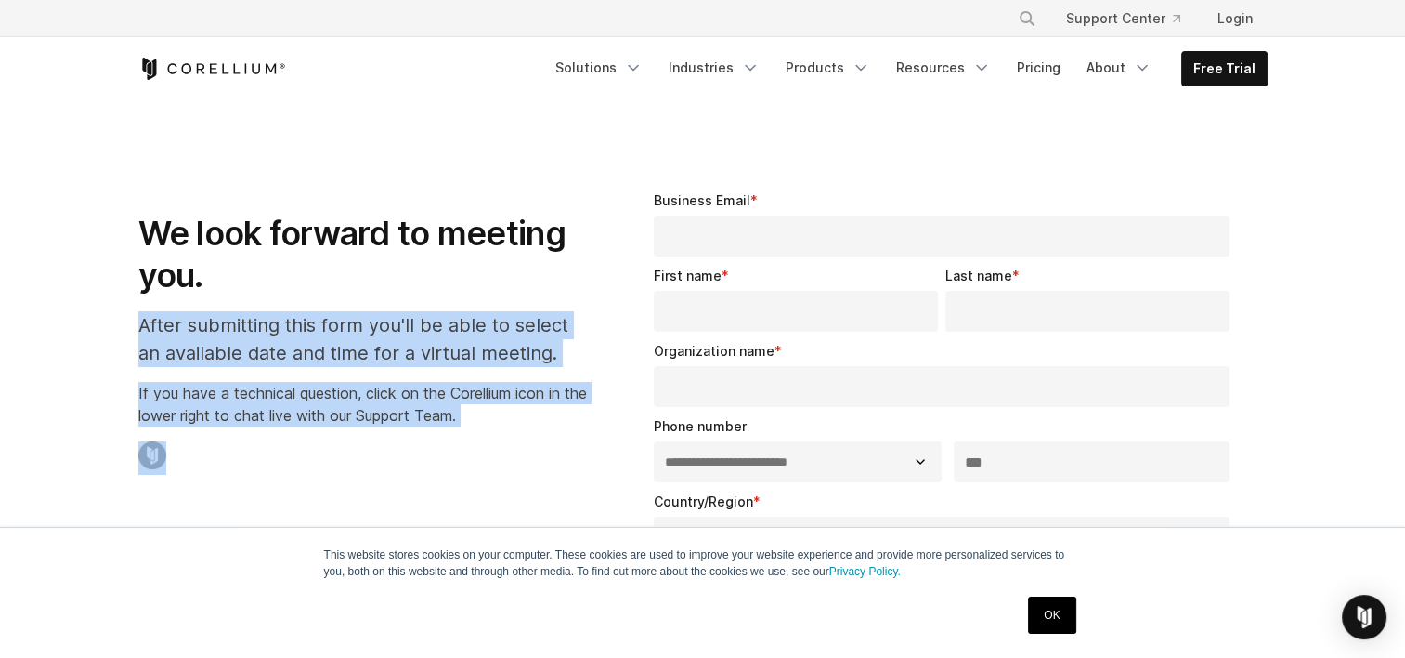
drag, startPoint x: 208, startPoint y: 285, endPoint x: 541, endPoint y: 430, distance: 362.7
click at [541, 430] on div "We look forward to meeting you. After submitting this form you'll be able to se…" at bounding box center [362, 325] width 449 height 299
click at [529, 431] on div "We look forward to meeting you. After submitting this form you'll be able to se…" at bounding box center [362, 325] width 449 height 299
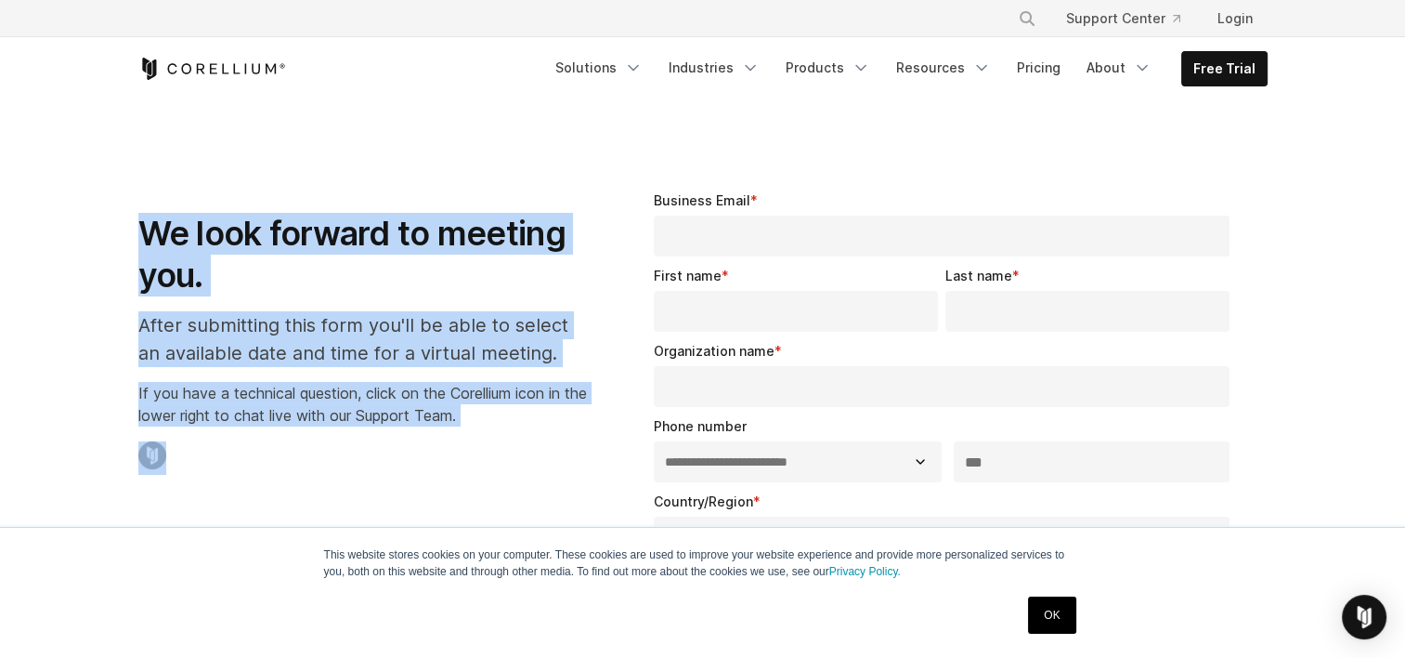
drag, startPoint x: 529, startPoint y: 431, endPoint x: 67, endPoint y: 211, distance: 512.3
click at [67, 211] on section "**********" at bounding box center [702, 647] width 1405 height 1092
click at [48, 221] on section "**********" at bounding box center [702, 647] width 1405 height 1092
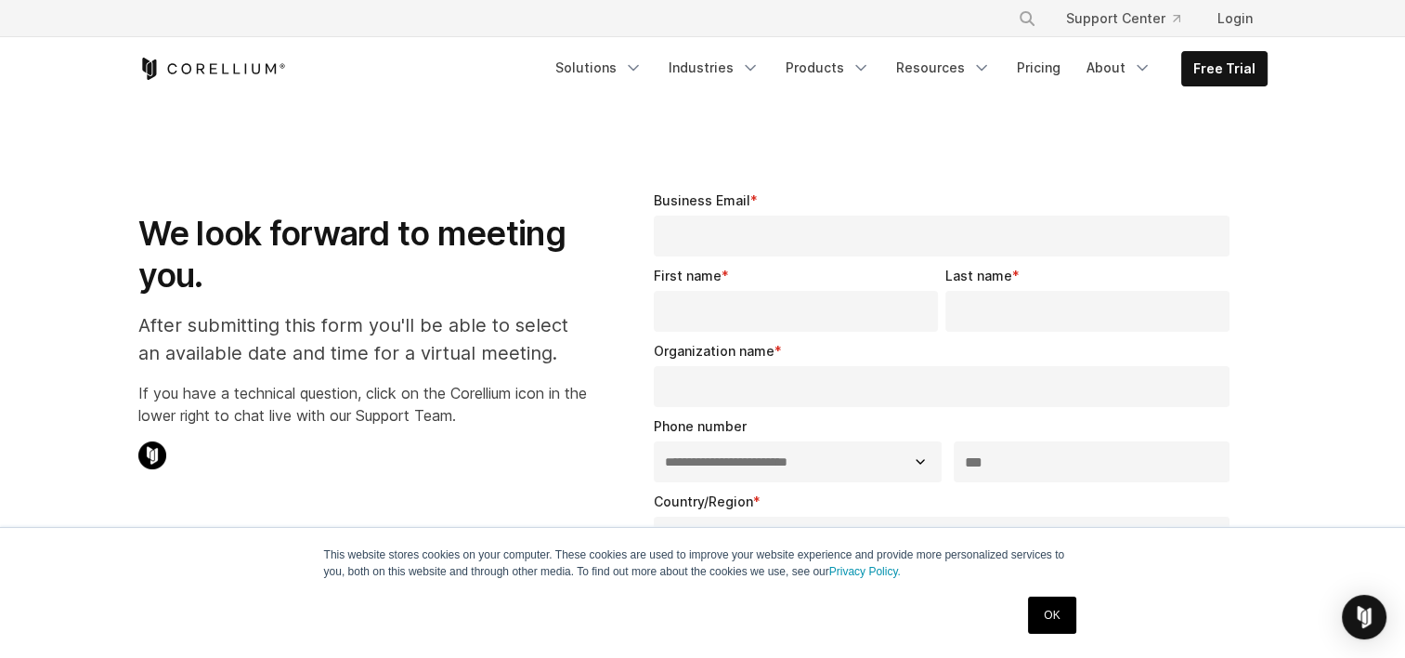
click at [292, 226] on h1 "We look forward to meeting you." at bounding box center [362, 255] width 449 height 84
